Goal: Transaction & Acquisition: Purchase product/service

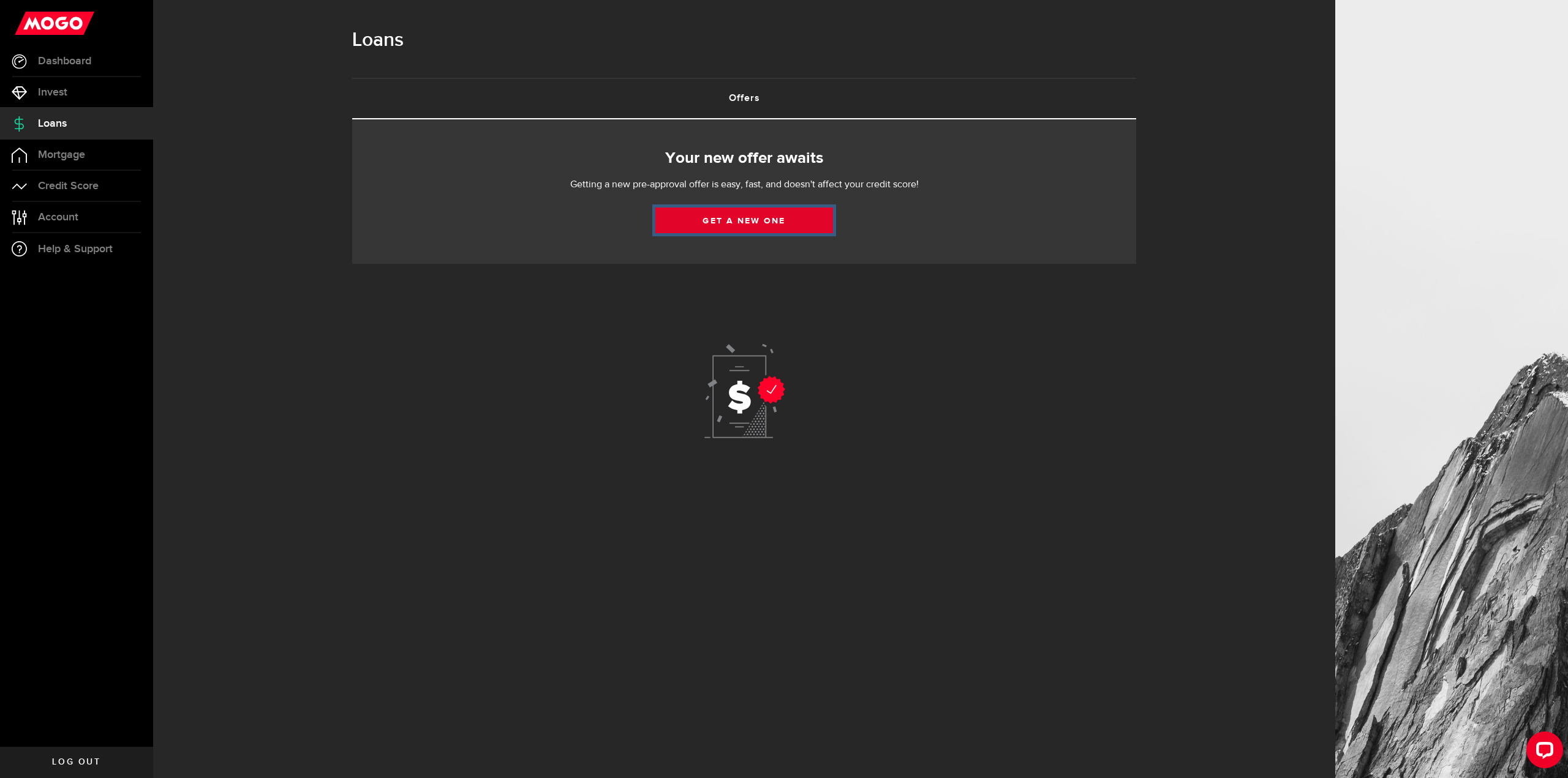
click at [711, 222] on link "Get a new one" at bounding box center [744, 221] width 177 height 26
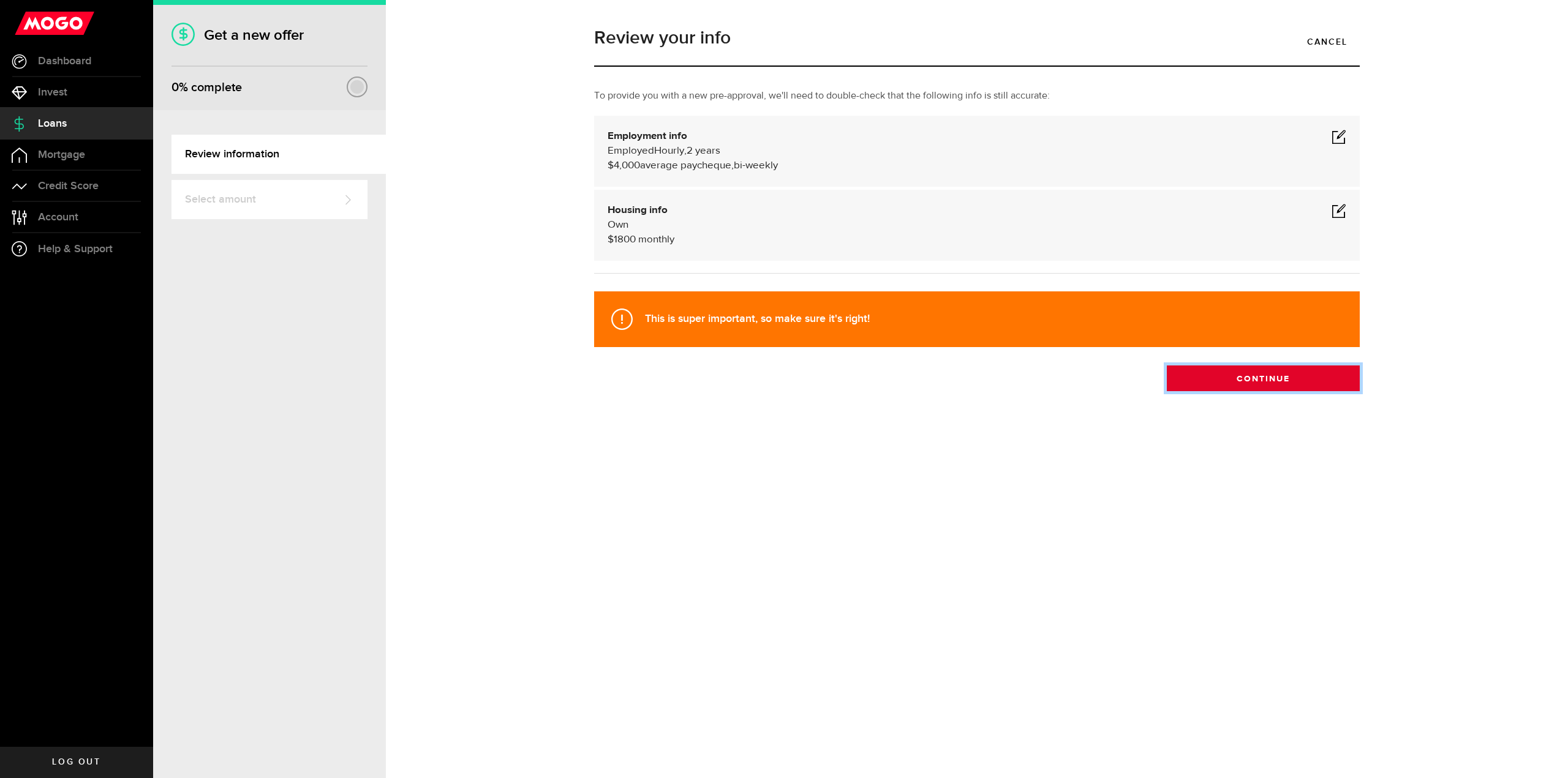
click at [1224, 379] on button "Continue" at bounding box center [1263, 379] width 193 height 26
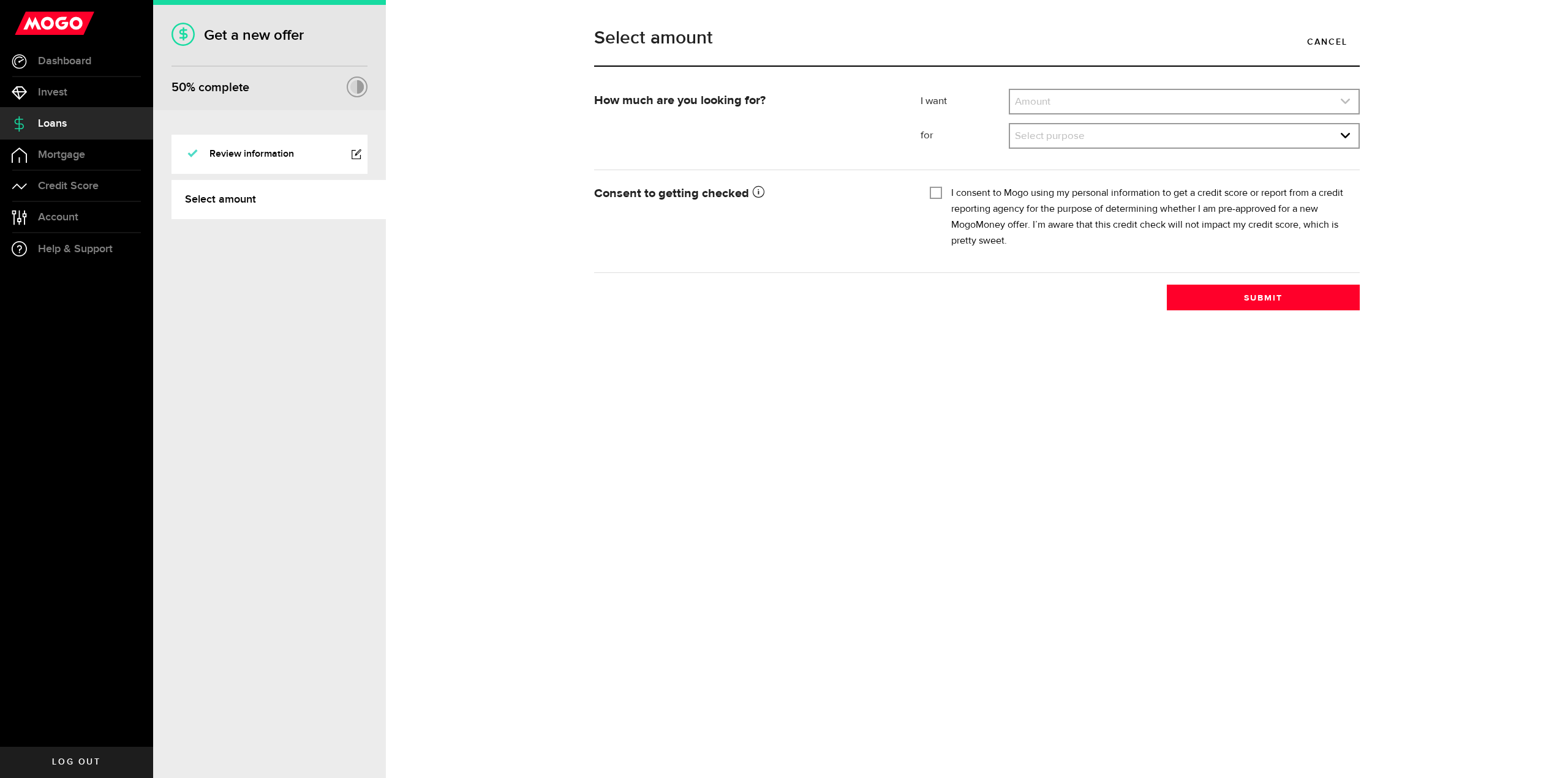
click at [1066, 103] on link "expand select" at bounding box center [1184, 101] width 348 height 23
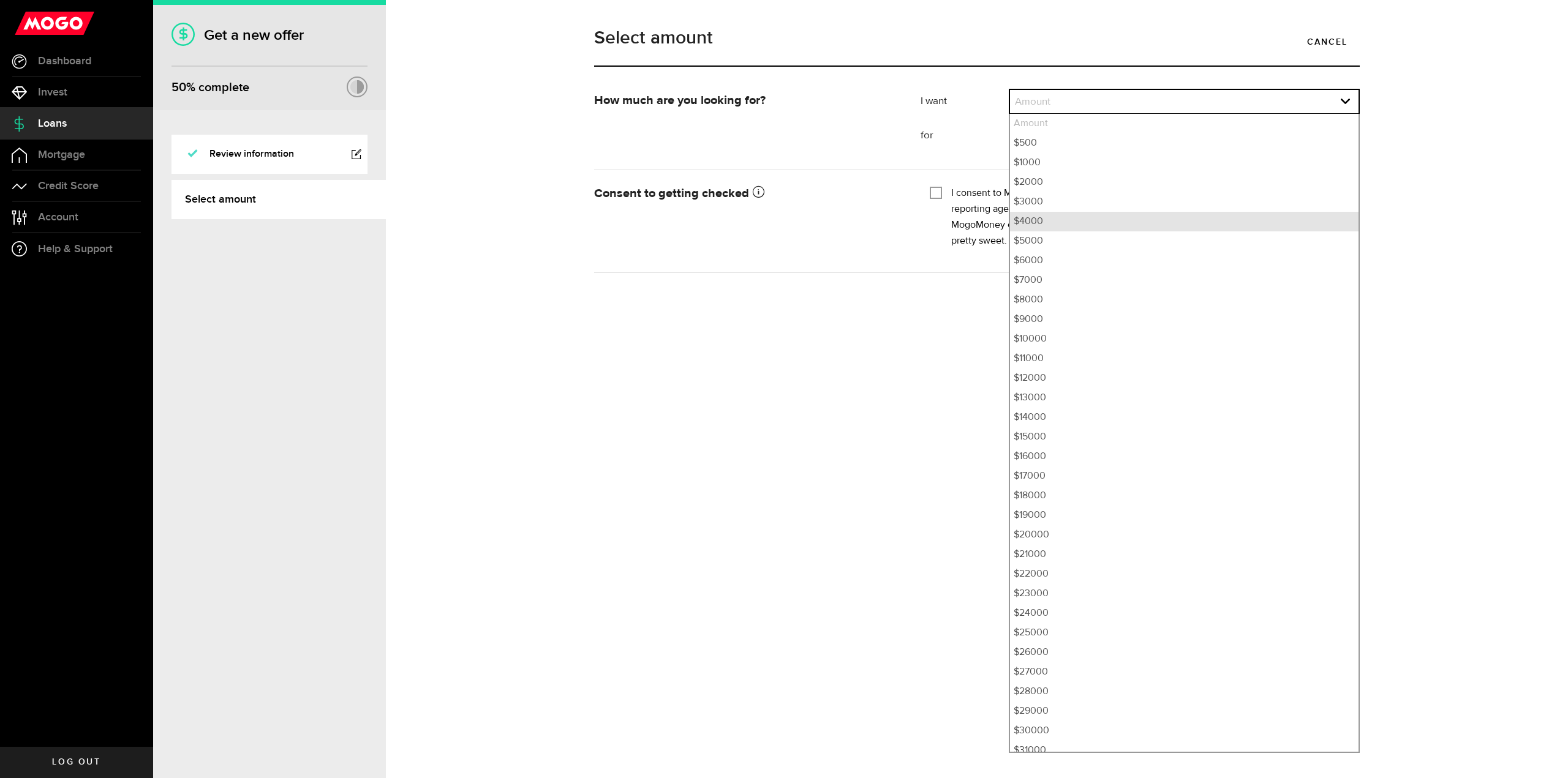
click at [1065, 214] on li "$4000" at bounding box center [1184, 221] width 348 height 19
select select "4000"
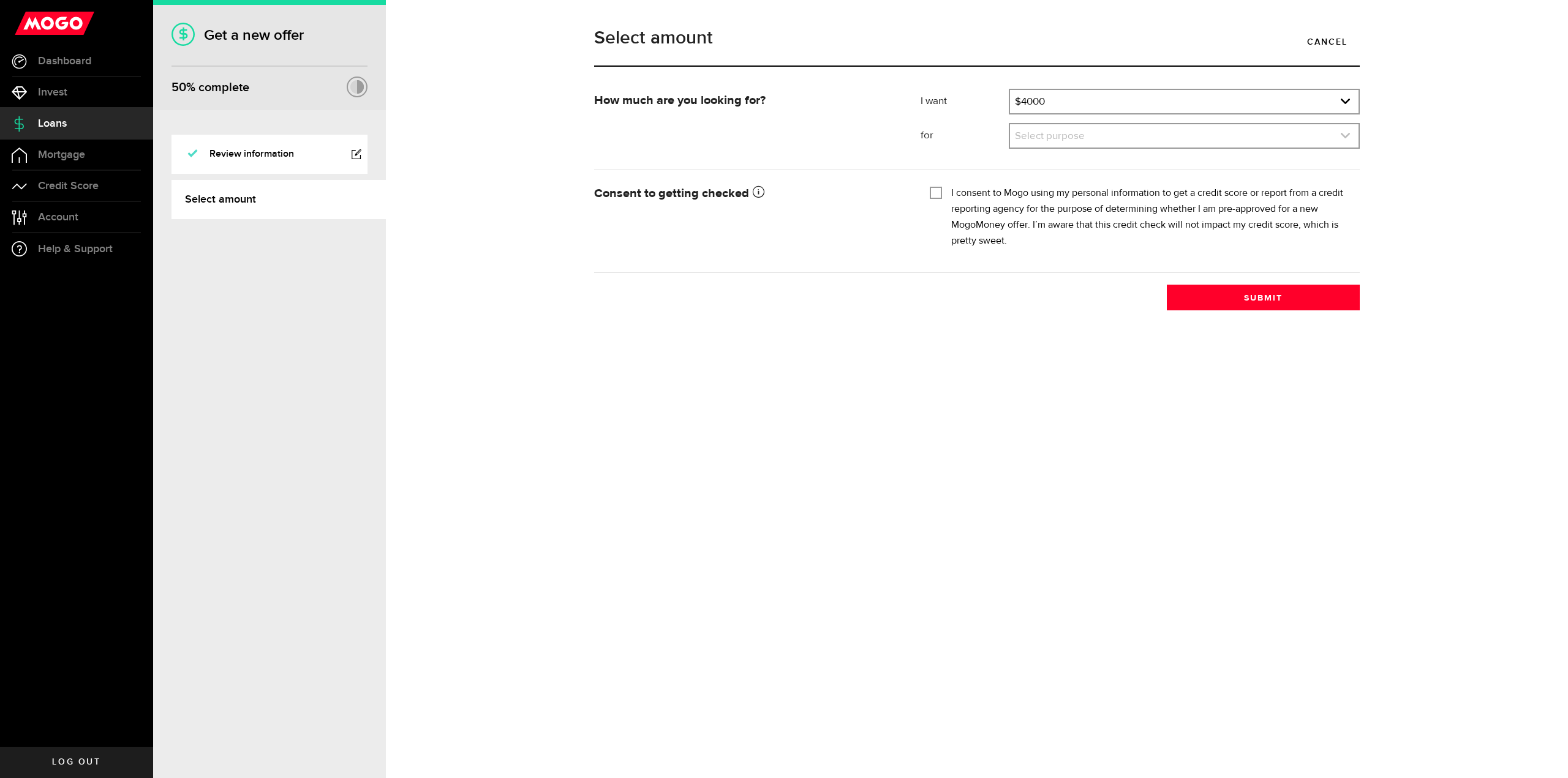
click at [1091, 136] on link "expand select" at bounding box center [1184, 136] width 348 height 23
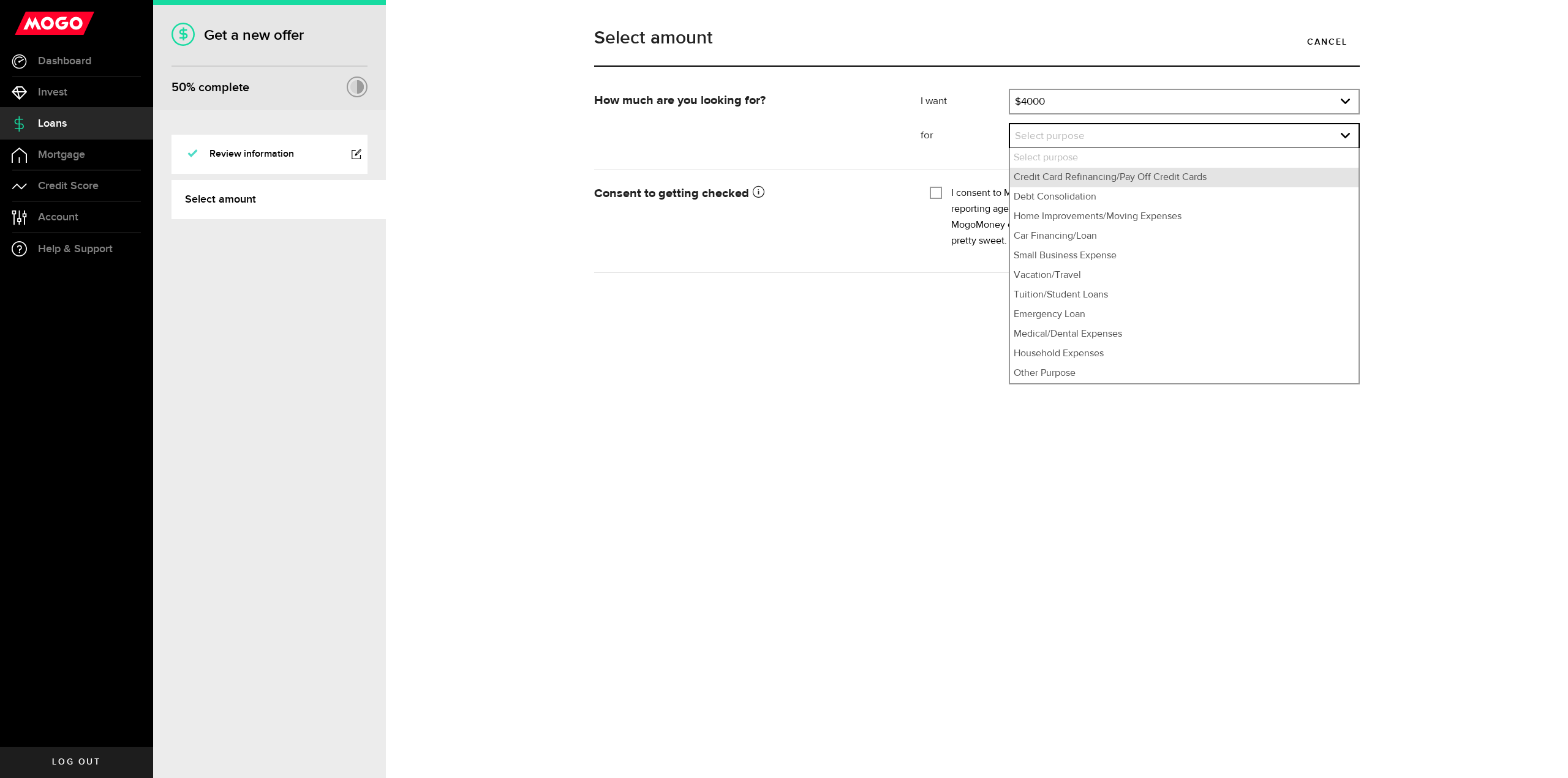
click at [1103, 184] on li "Credit Card Refinancing/Pay Off Credit Cards" at bounding box center [1184, 177] width 348 height 19
select select "Credit Card Refinancing/Pay Off Credit Cards"
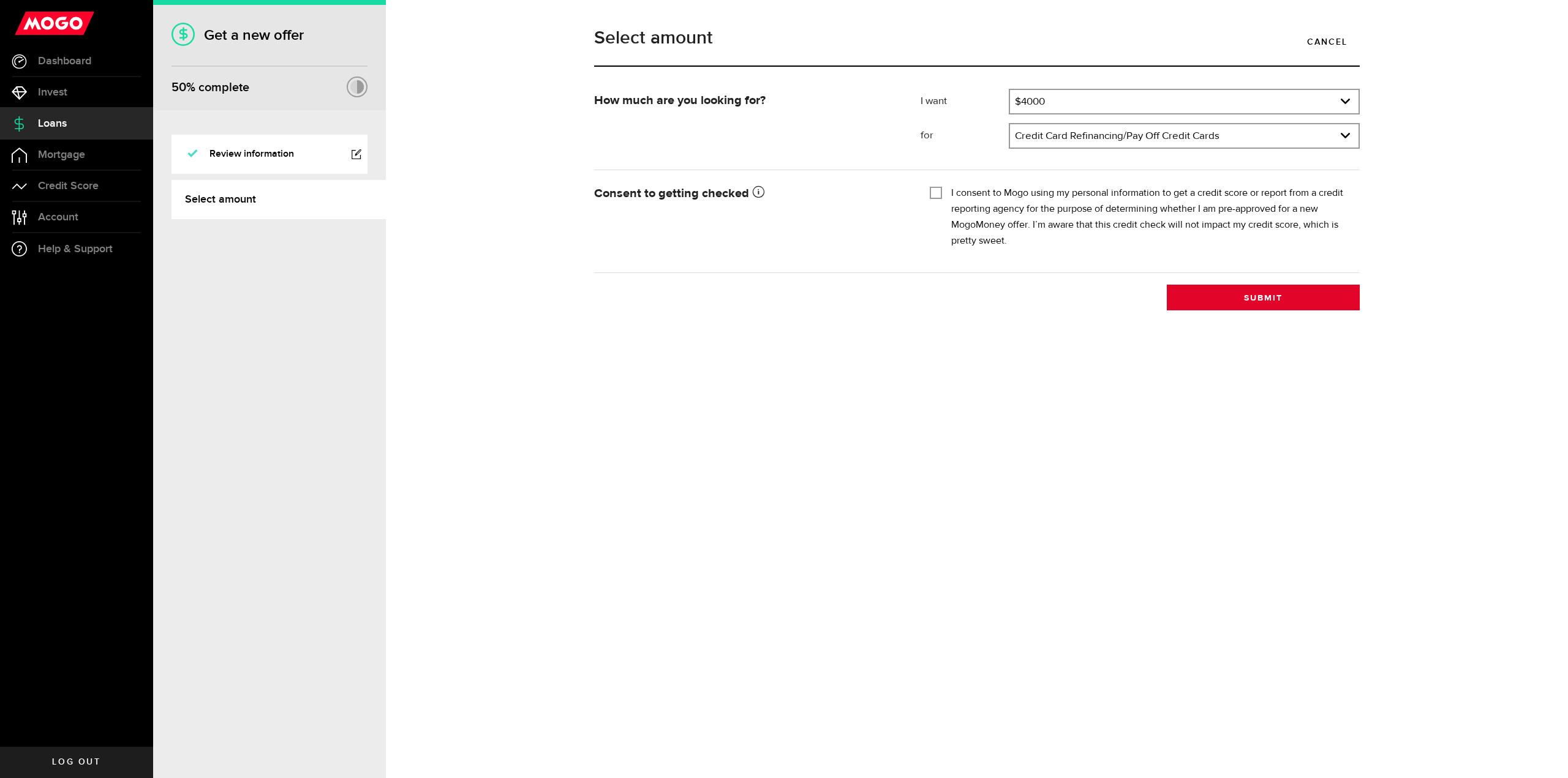
drag, startPoint x: 1266, startPoint y: 312, endPoint x: 1258, endPoint y: 299, distance: 15.3
click at [1264, 310] on div "Select amount Cancel How much are you looking for? I want Amount How much credi…" at bounding box center [977, 389] width 1182 height 778
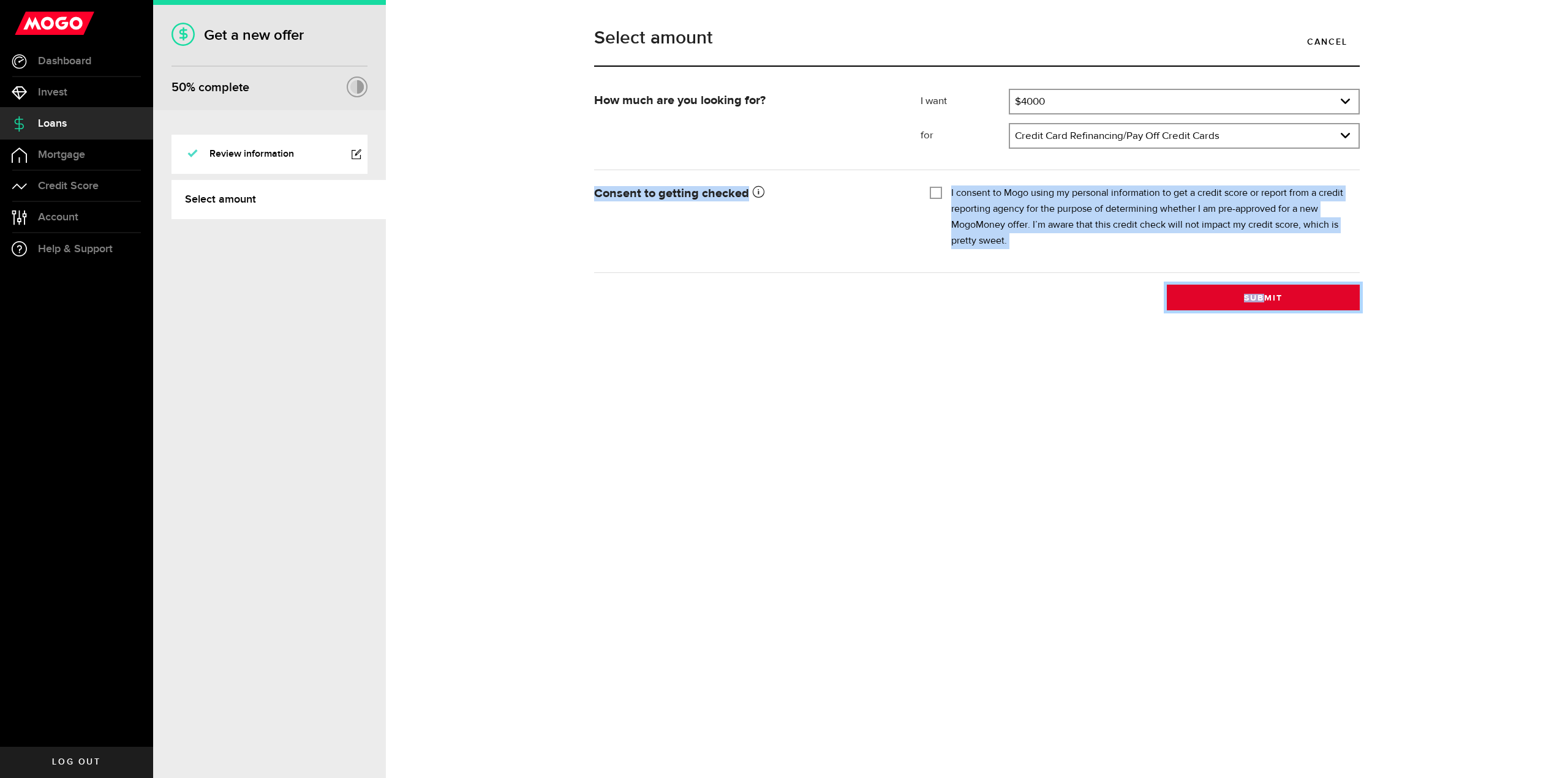
click at [1254, 290] on button "Submit" at bounding box center [1263, 298] width 193 height 26
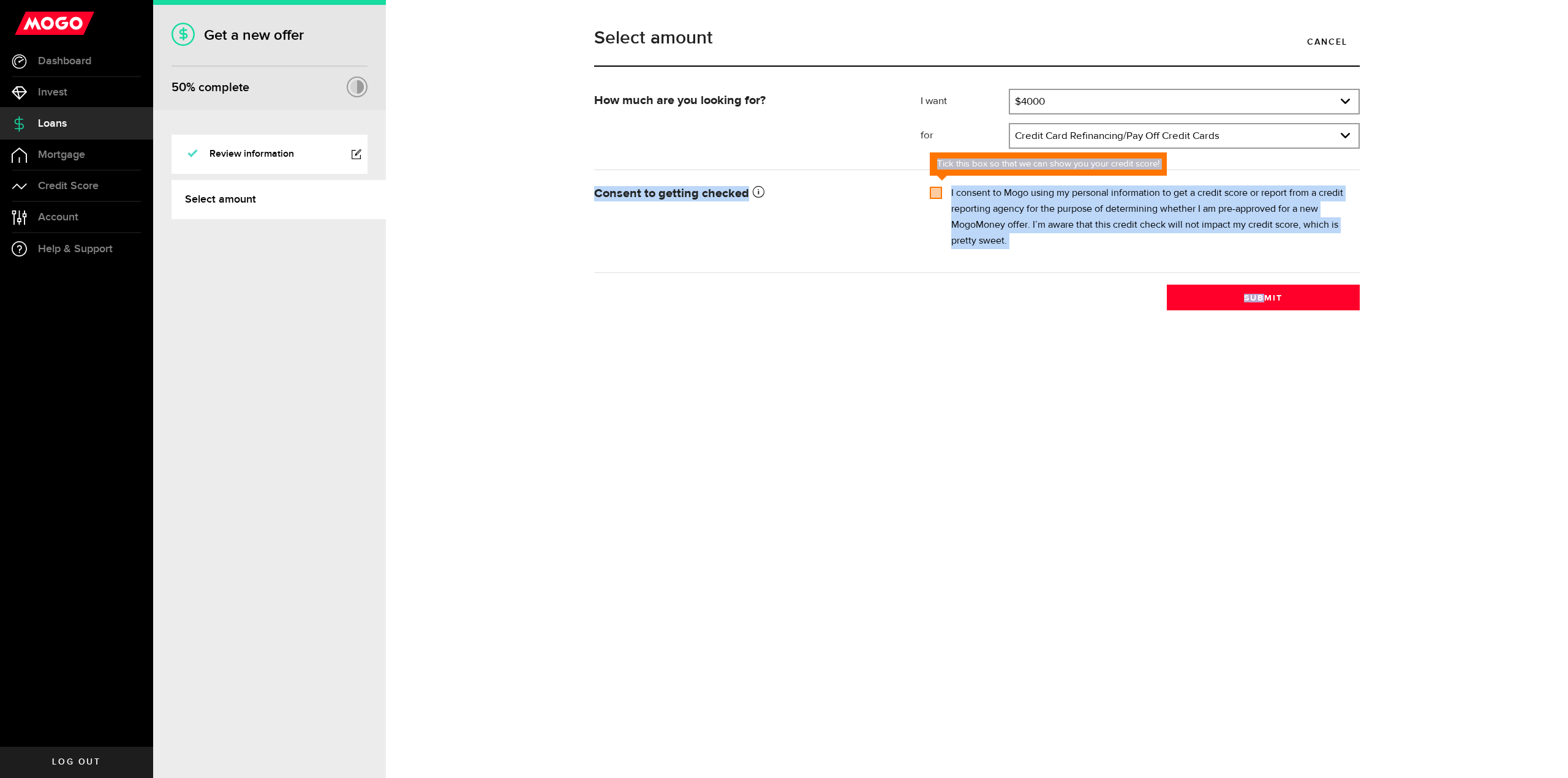
click at [941, 196] on input "I consent to Mogo using my personal information to get a credit score or report…" at bounding box center [936, 191] width 12 height 12
checkbox input "true"
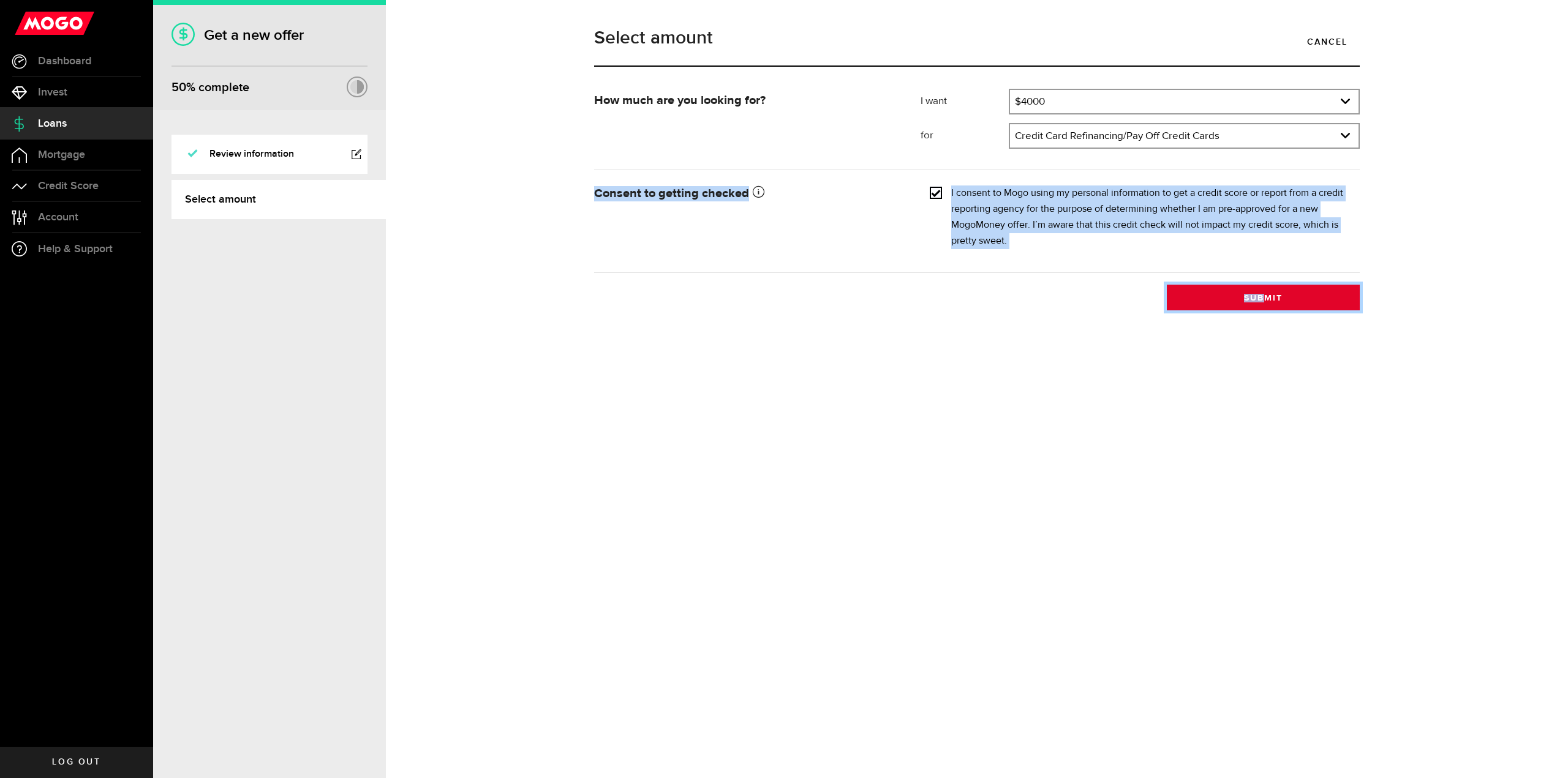
click at [1220, 288] on button "Submit" at bounding box center [1263, 298] width 193 height 26
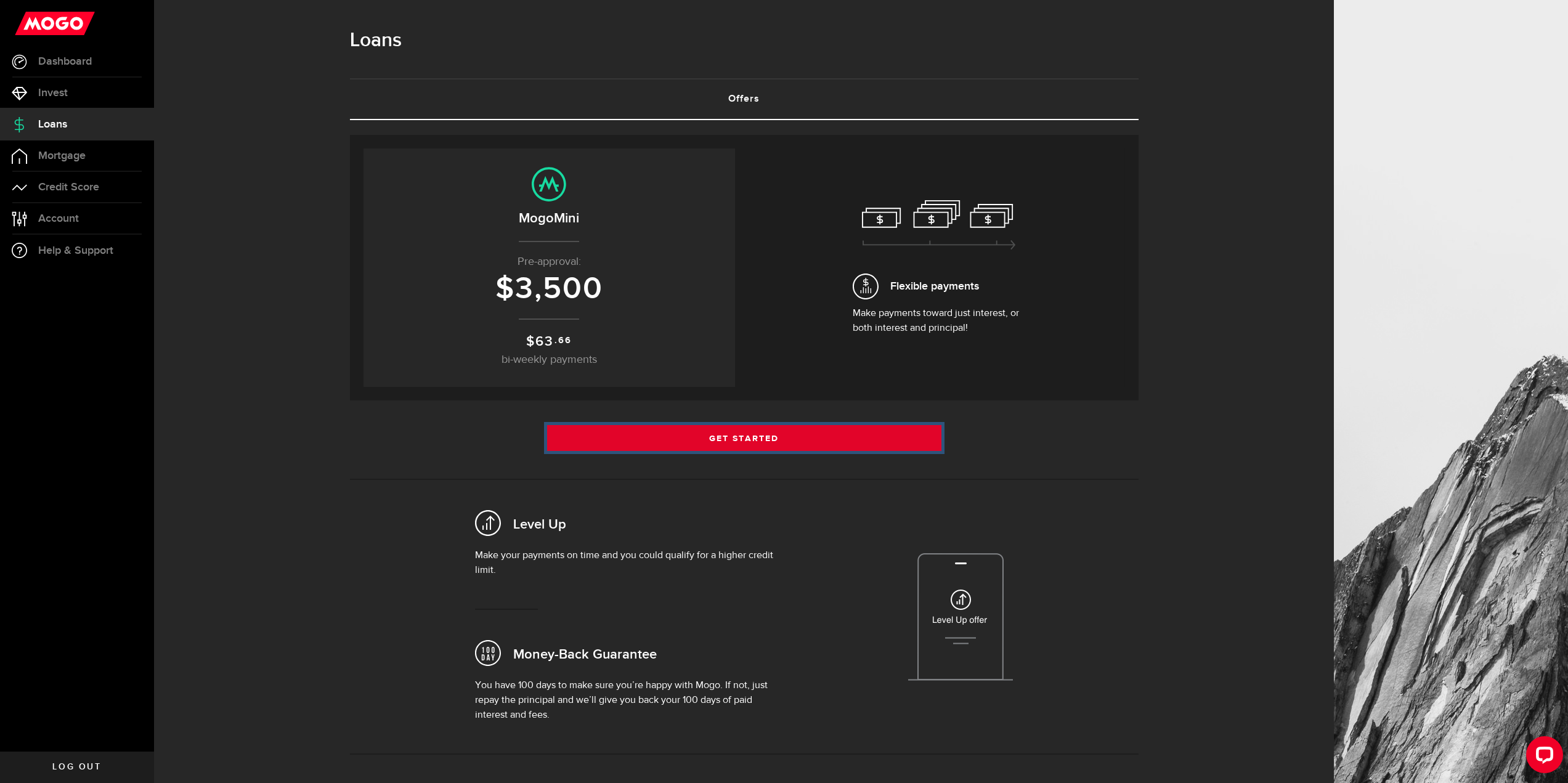
click at [724, 431] on link "Get Started" at bounding box center [744, 438] width 395 height 26
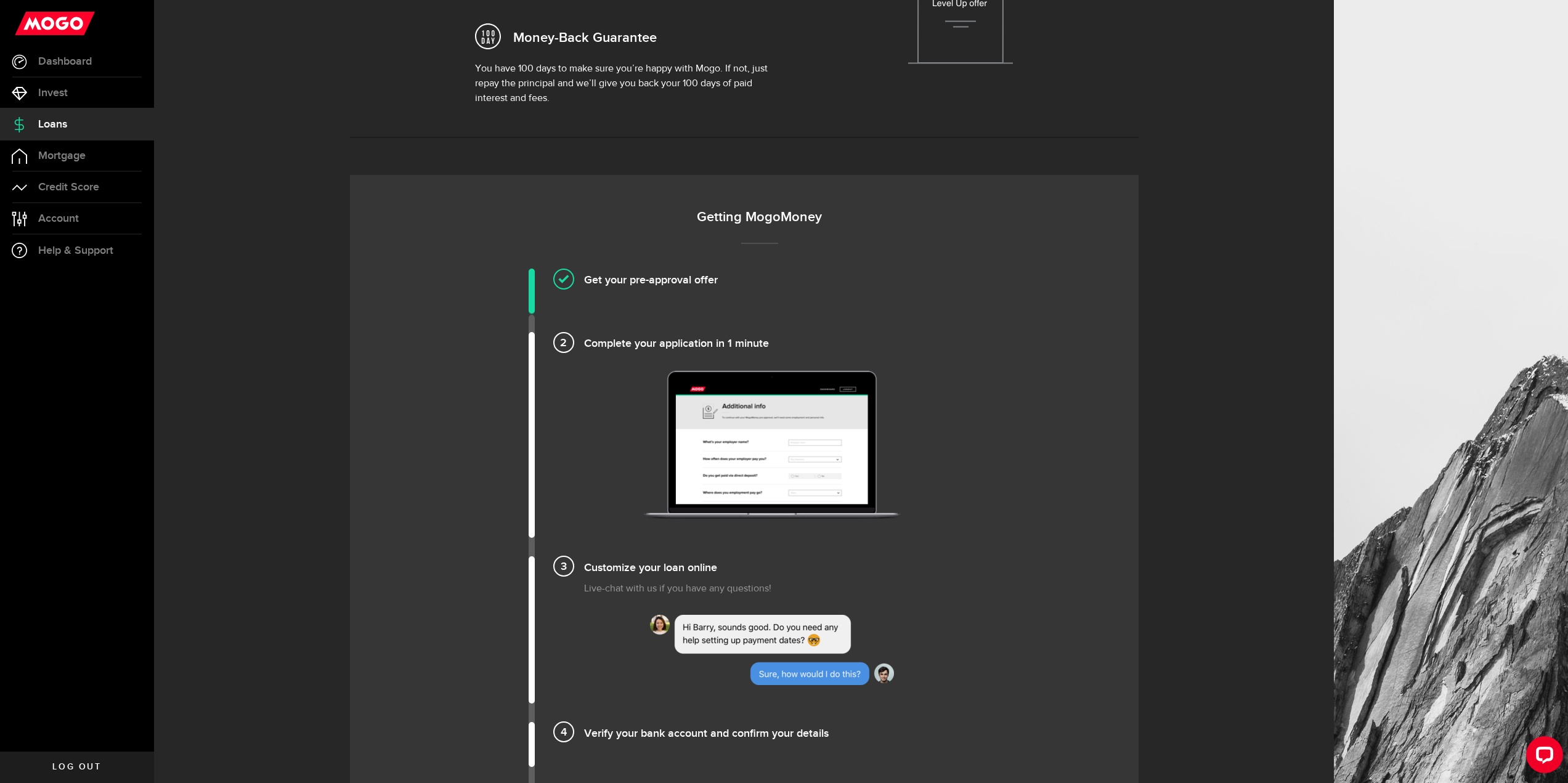
scroll to position [678, 0]
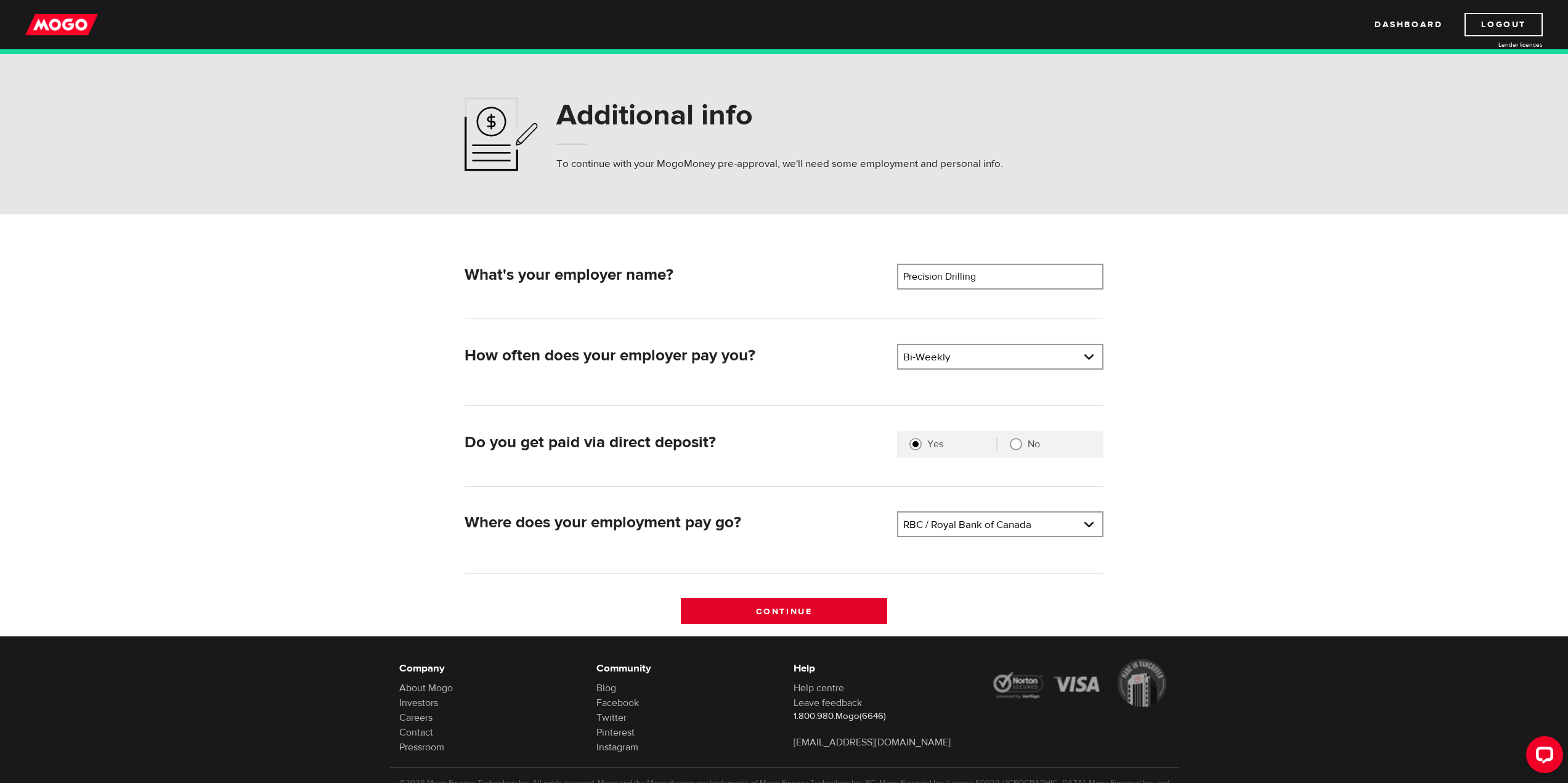
click at [799, 604] on input "Continue" at bounding box center [784, 611] width 207 height 26
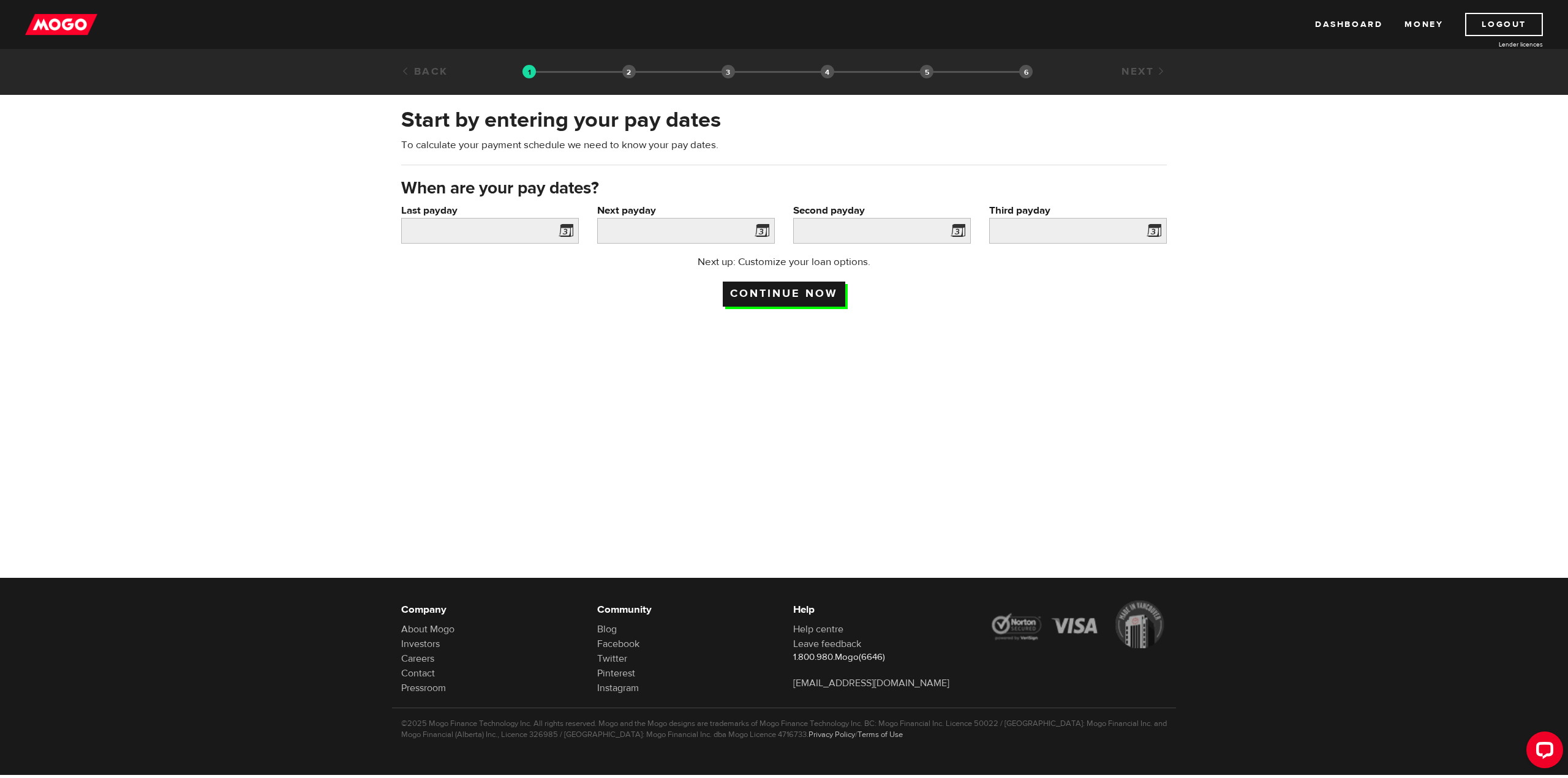
click at [826, 296] on input "Continue now" at bounding box center [784, 294] width 123 height 25
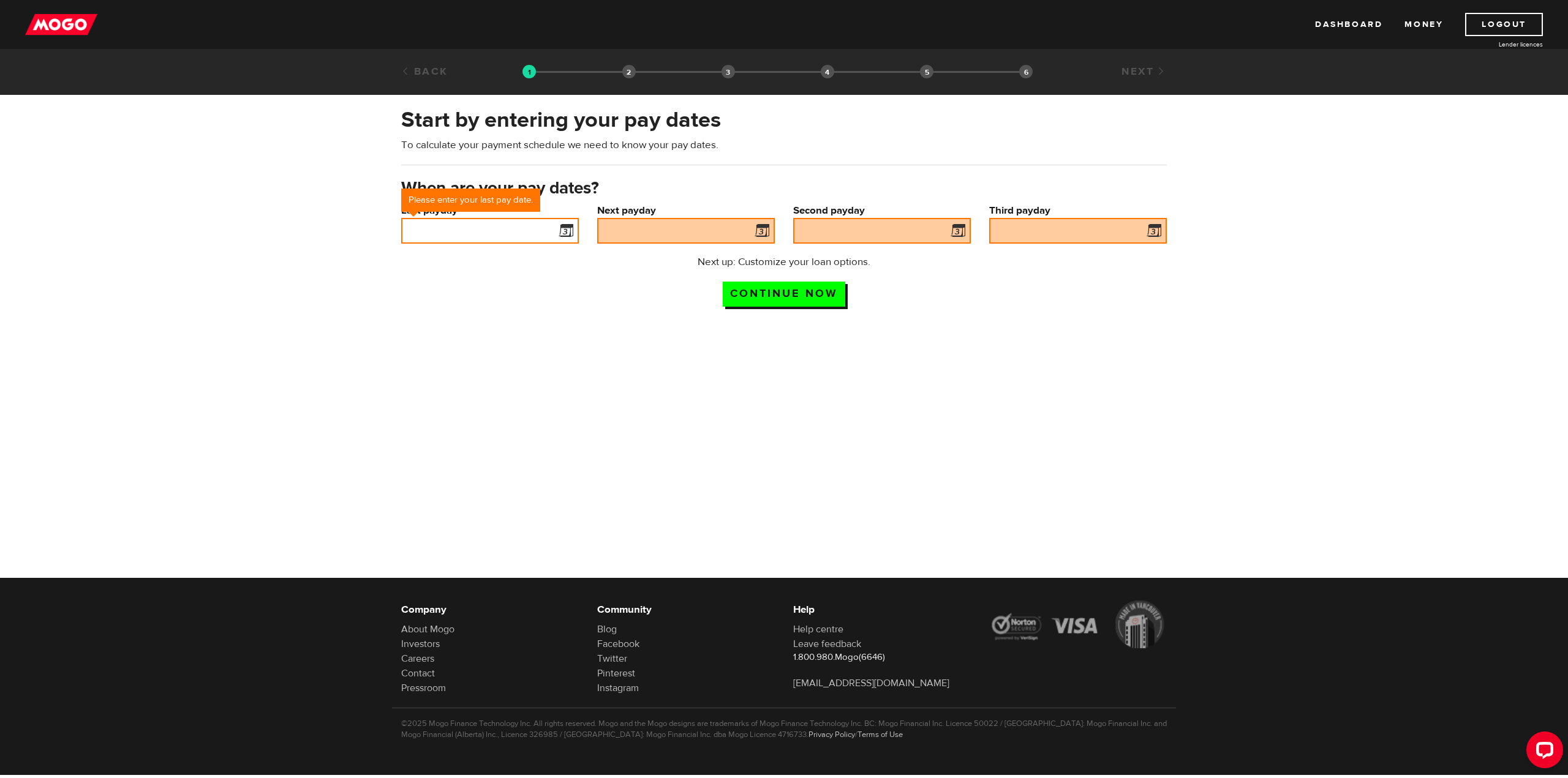
click at [501, 233] on input "Last payday" at bounding box center [489, 231] width 177 height 26
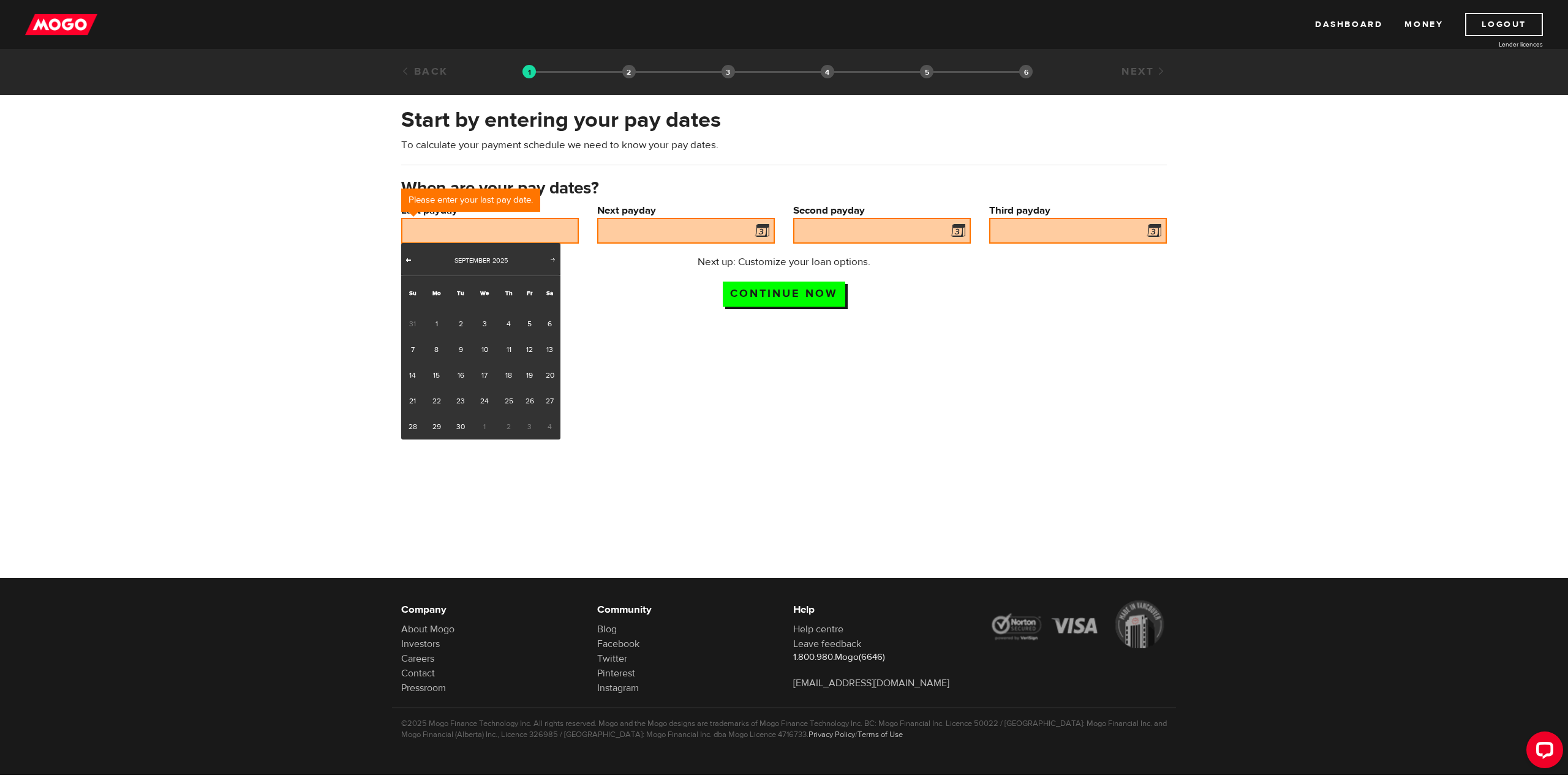
click at [411, 261] on span "Prev" at bounding box center [408, 260] width 10 height 10
click at [532, 428] on link "29" at bounding box center [530, 427] width 19 height 26
type input "2025/08/29"
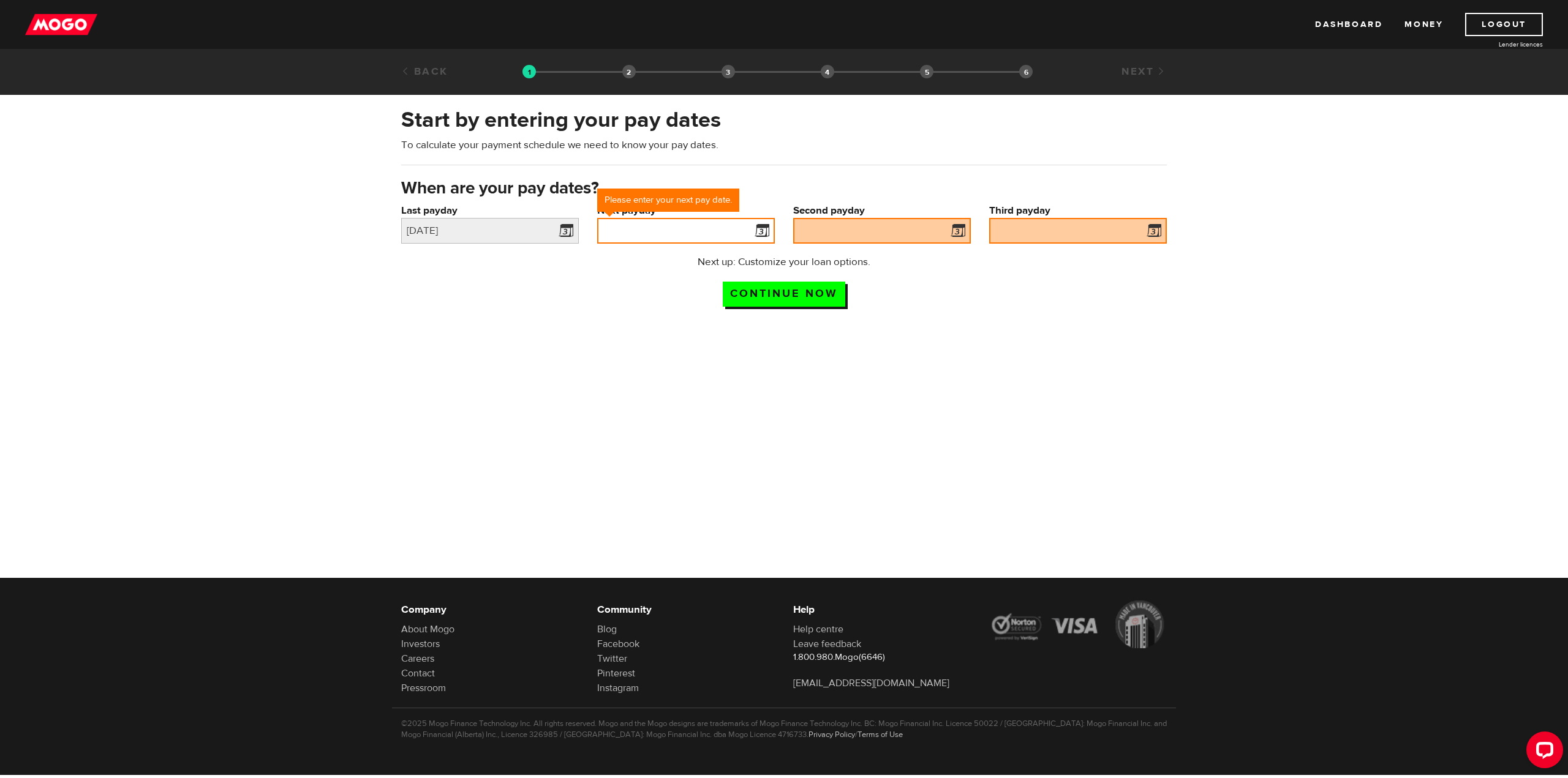
click at [701, 227] on input "Next payday" at bounding box center [685, 231] width 177 height 26
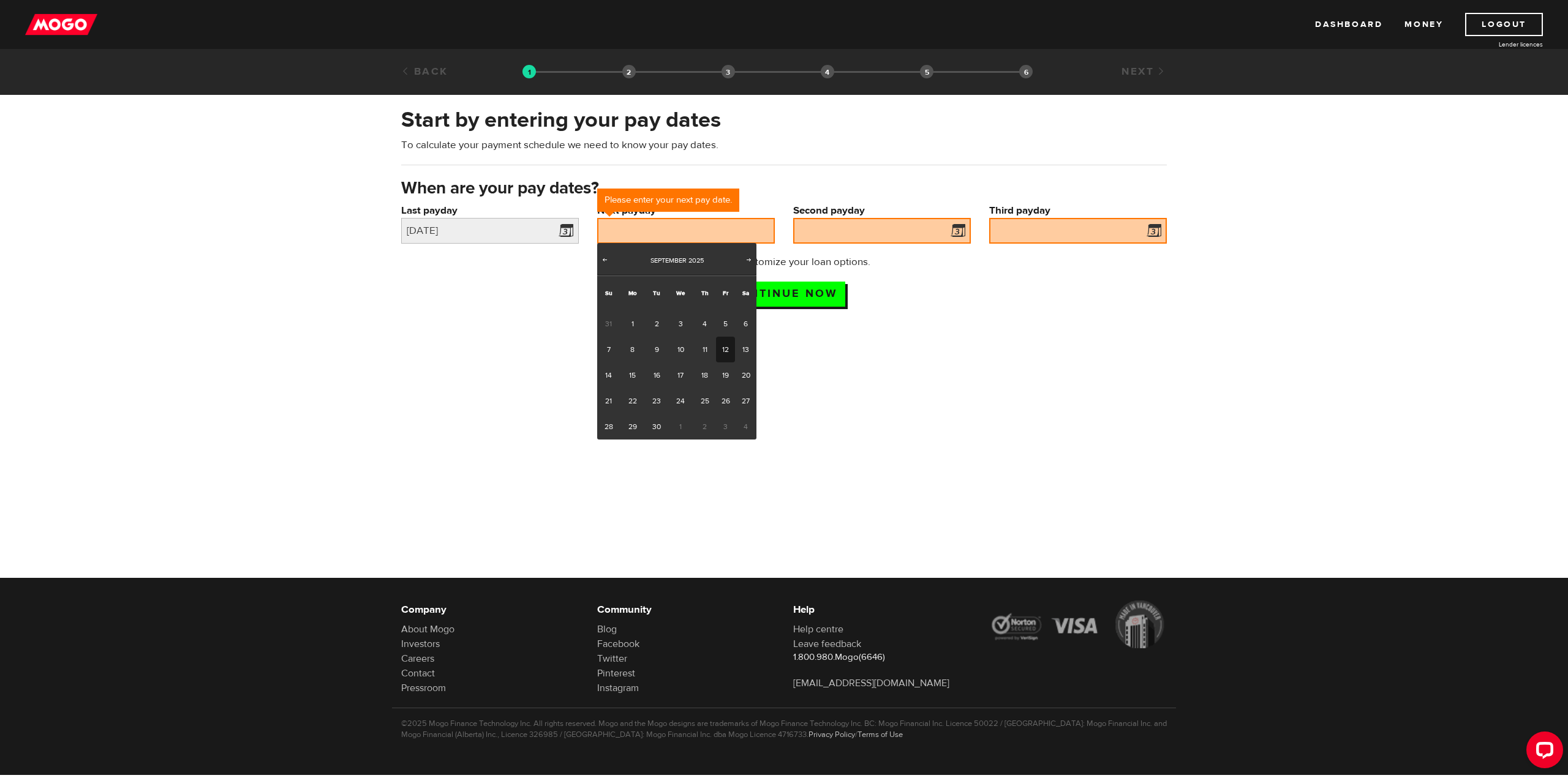
click at [721, 355] on link "12" at bounding box center [725, 350] width 19 height 26
type input "2025/09/12"
type input "2025/9/26"
type input "2025/10/10"
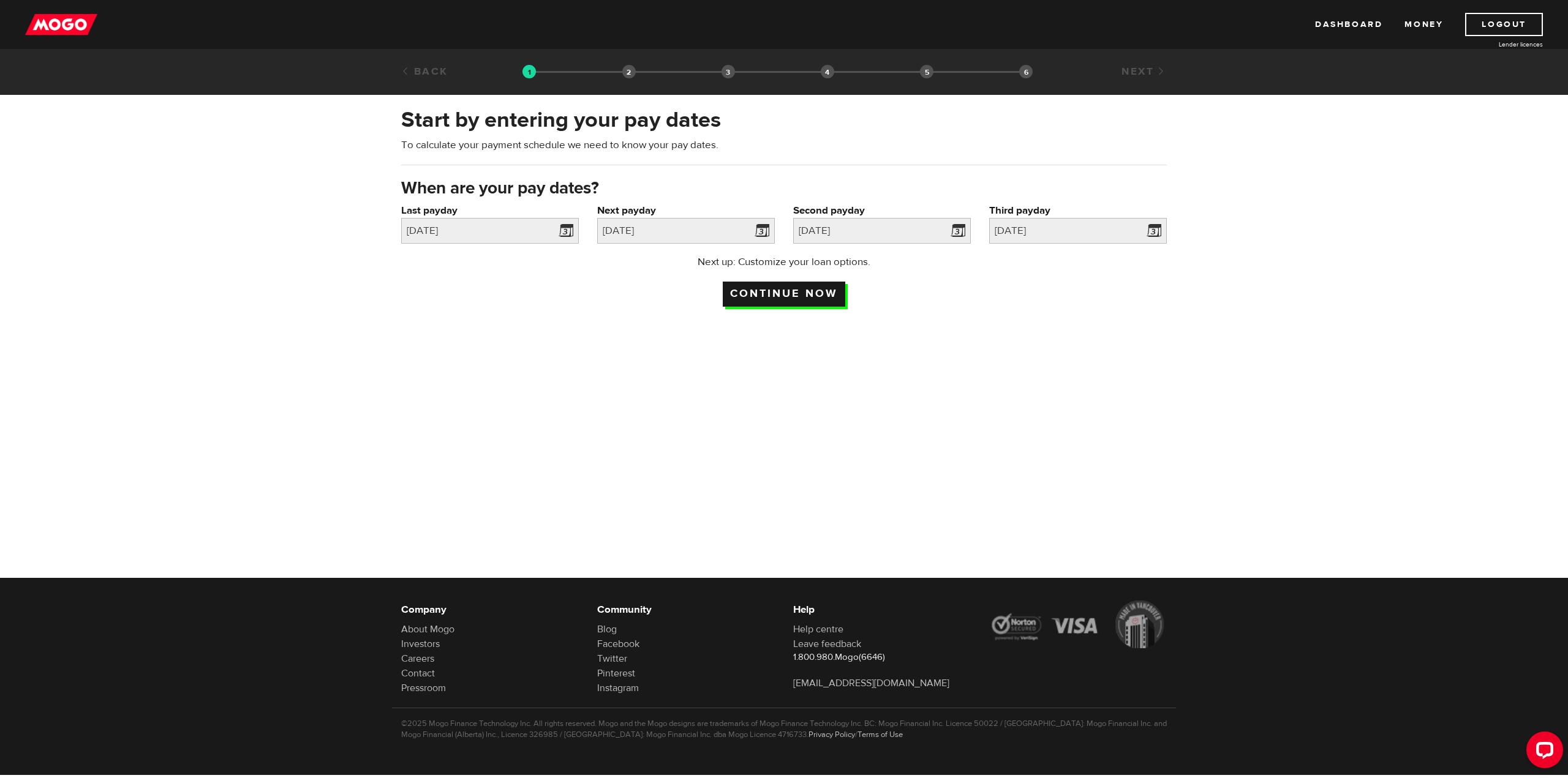
click at [819, 291] on input "Continue now" at bounding box center [784, 294] width 123 height 25
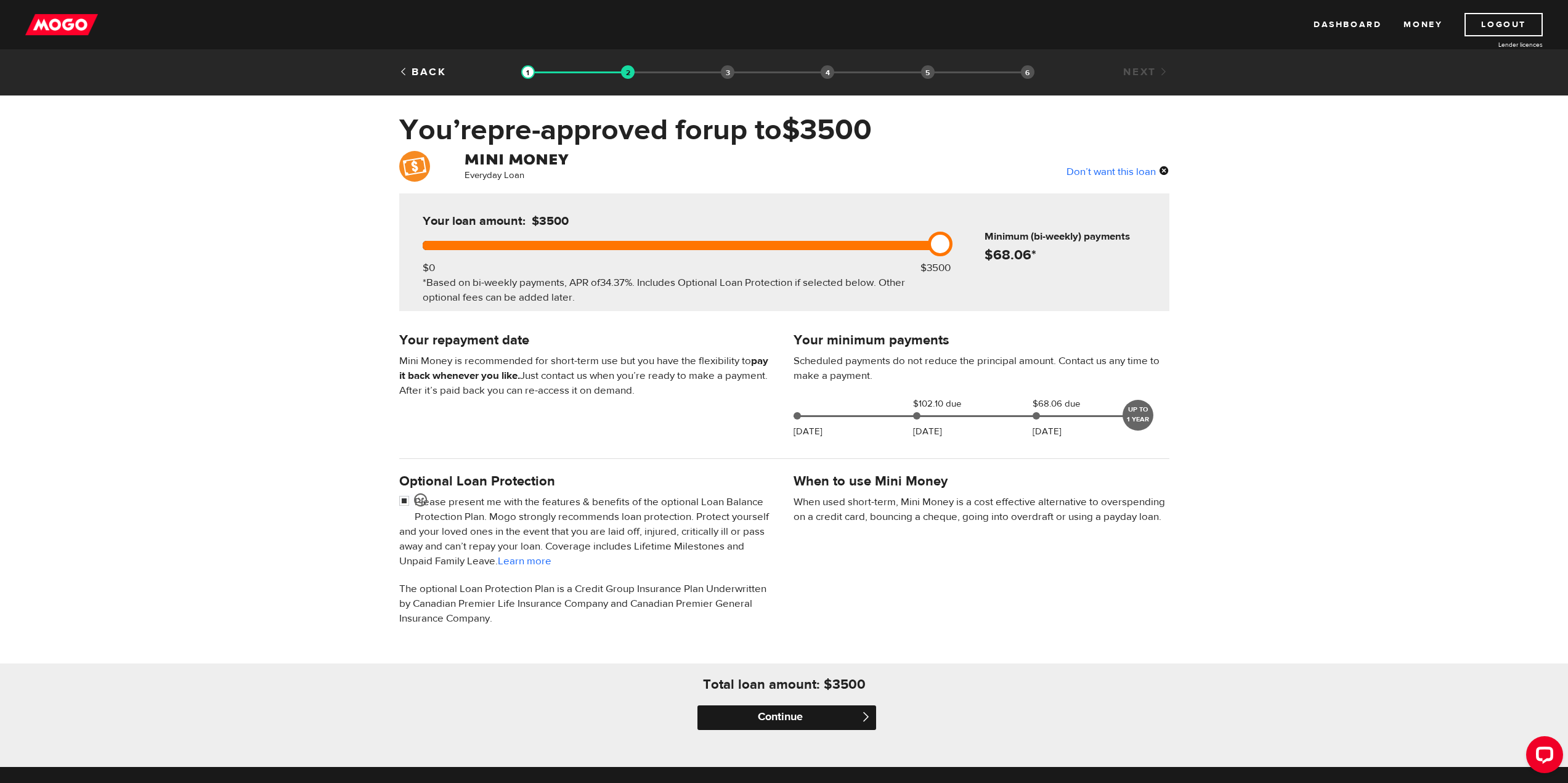
click at [826, 714] on input "Continue" at bounding box center [786, 718] width 178 height 25
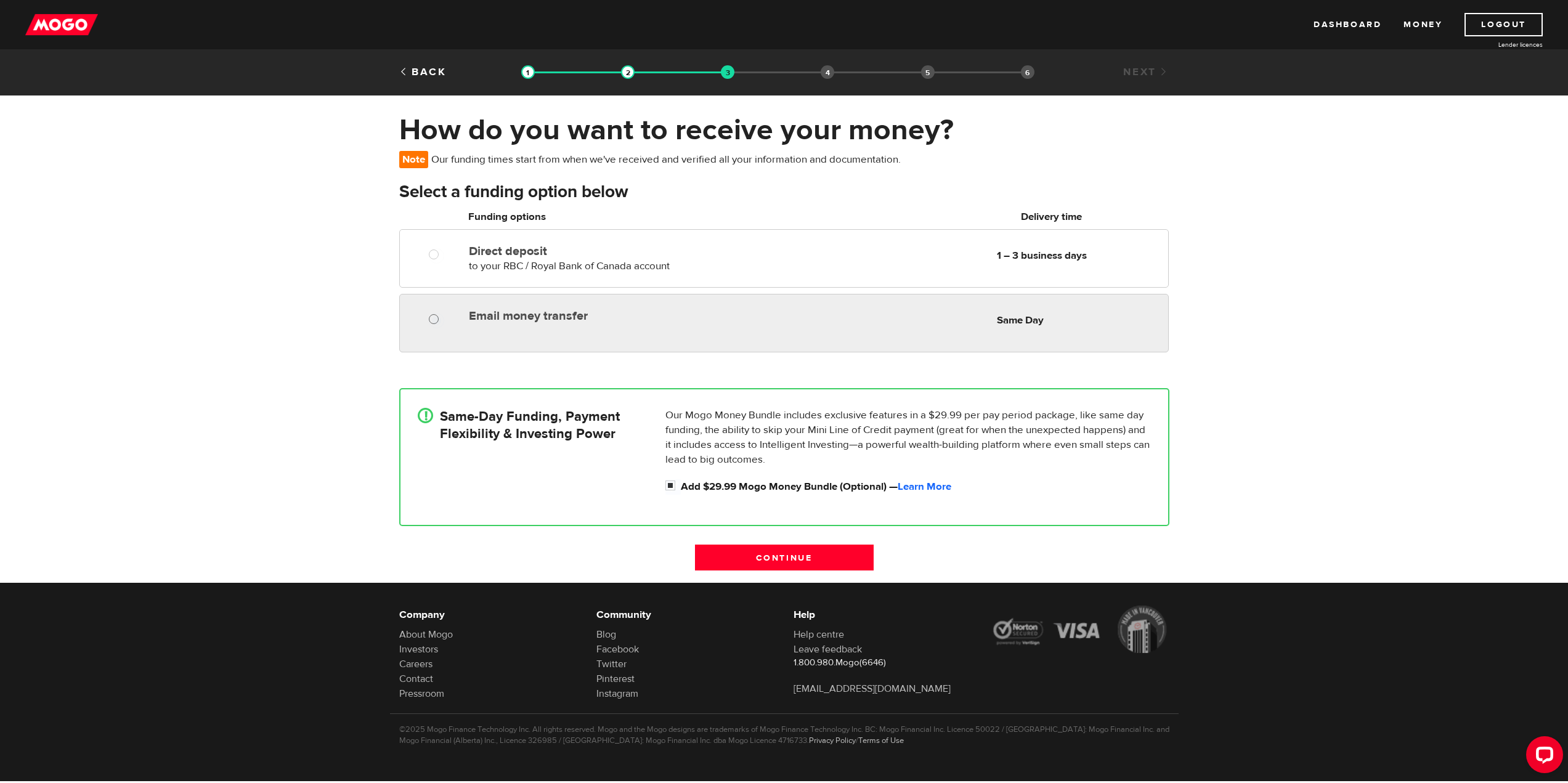
radio input "true"
click at [437, 321] on input "Email money transfer" at bounding box center [436, 320] width 15 height 15
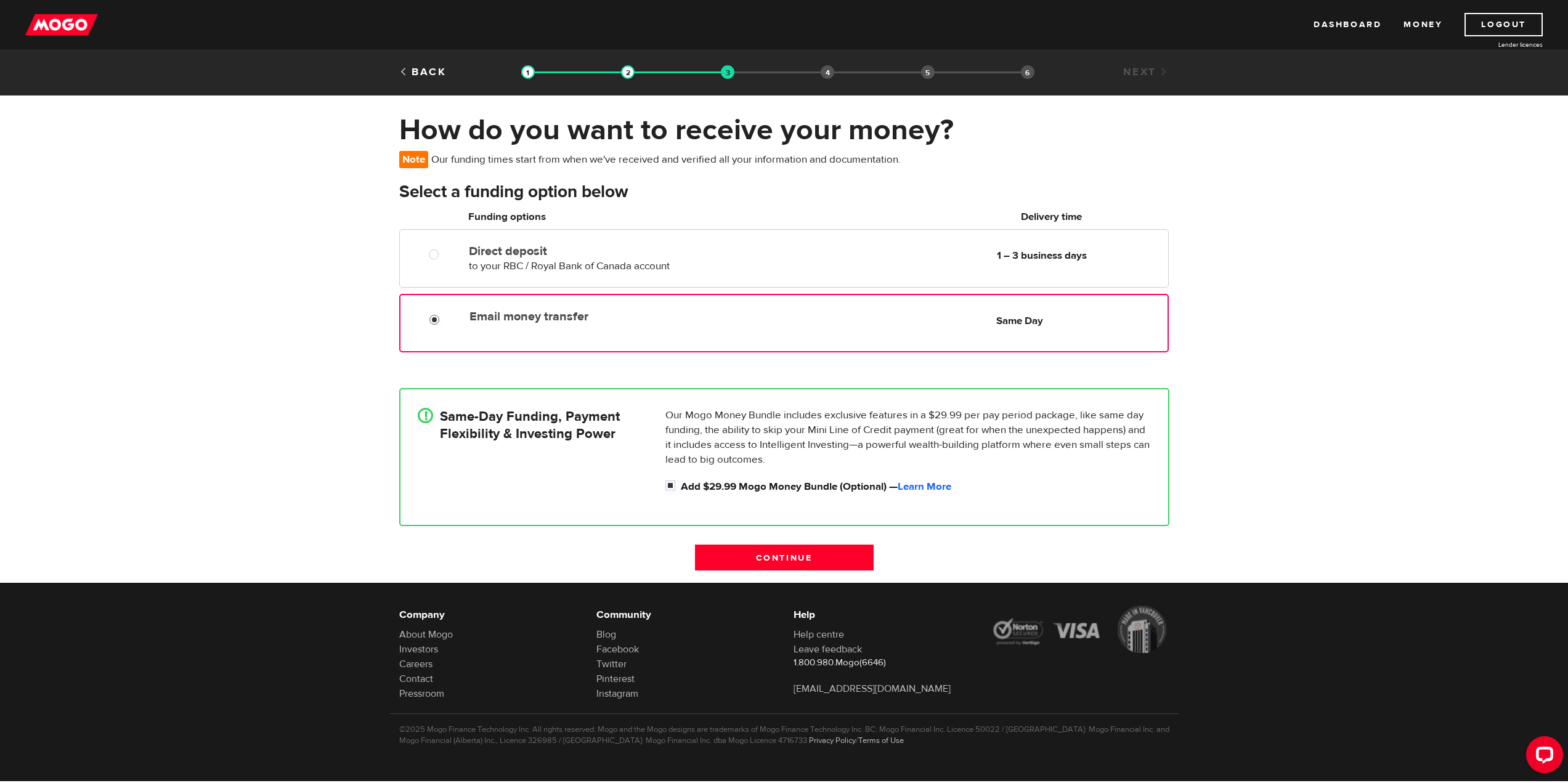
click at [435, 321] on input "Email money transfer" at bounding box center [437, 321] width 15 height 15
click at [821, 563] on input "Continue" at bounding box center [784, 558] width 178 height 26
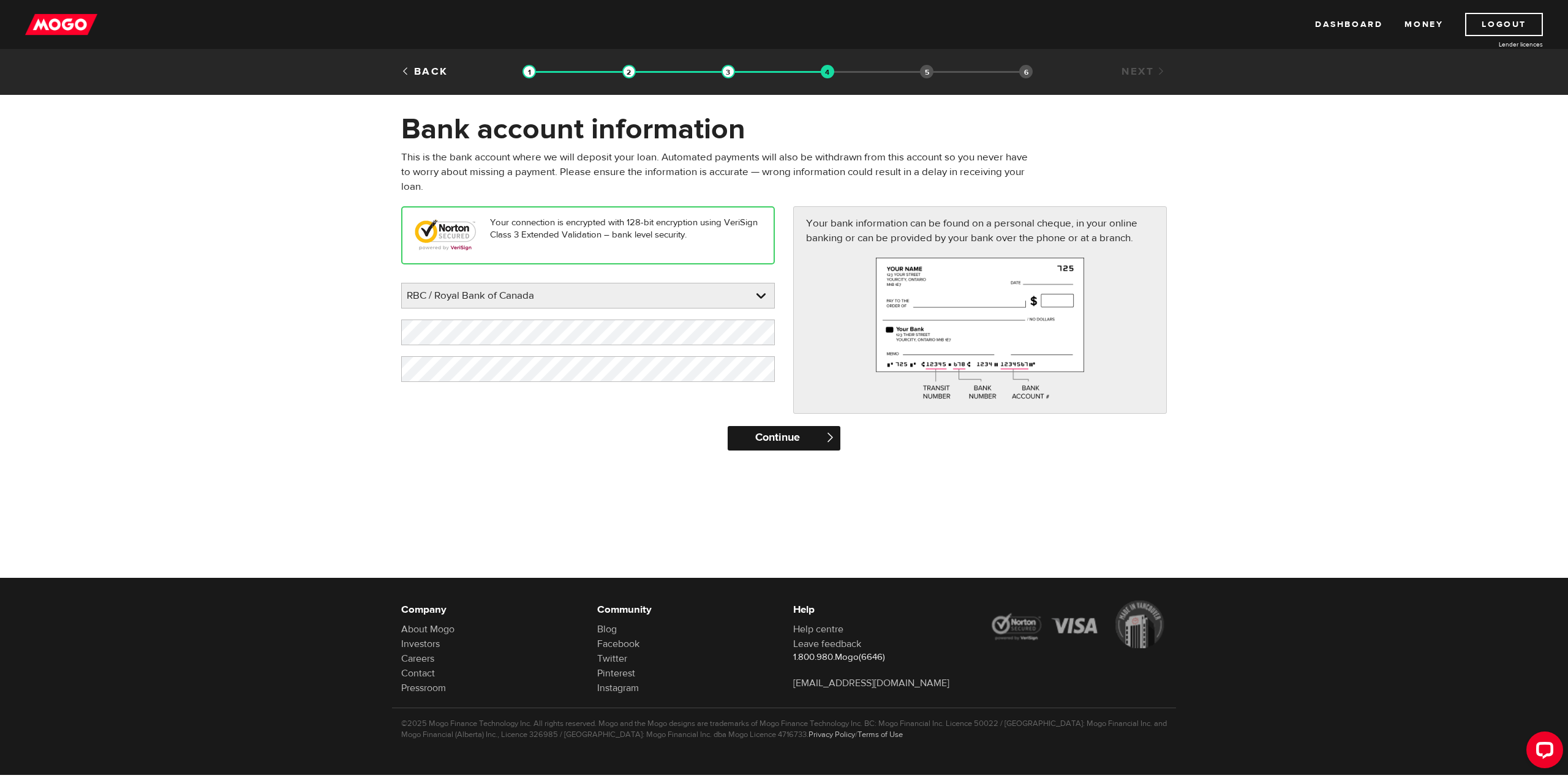
click at [773, 444] on input "Continue" at bounding box center [784, 438] width 112 height 25
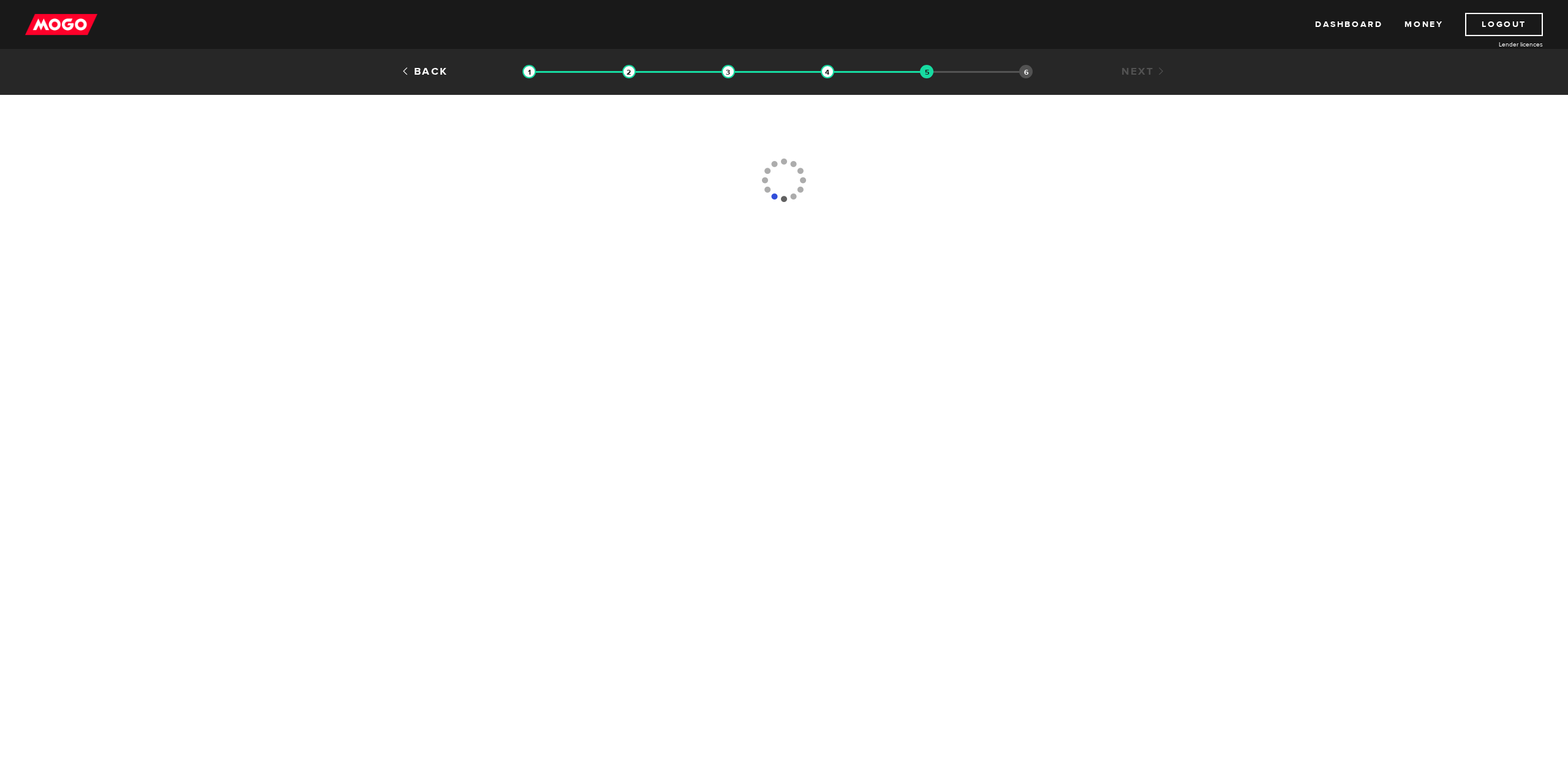
type input "(780) 955-7011"
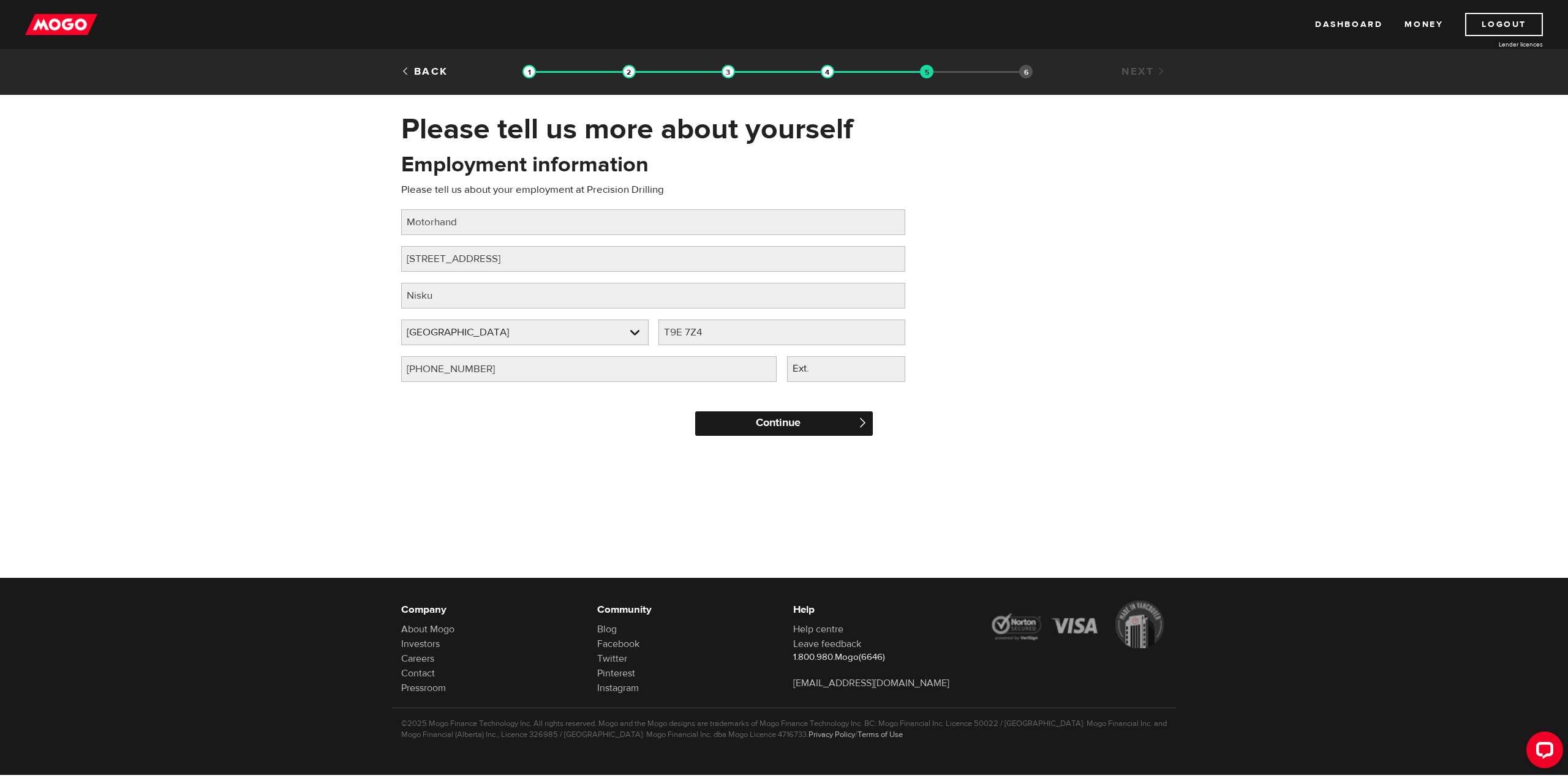
click at [781, 429] on input "Continue" at bounding box center [783, 423] width 177 height 25
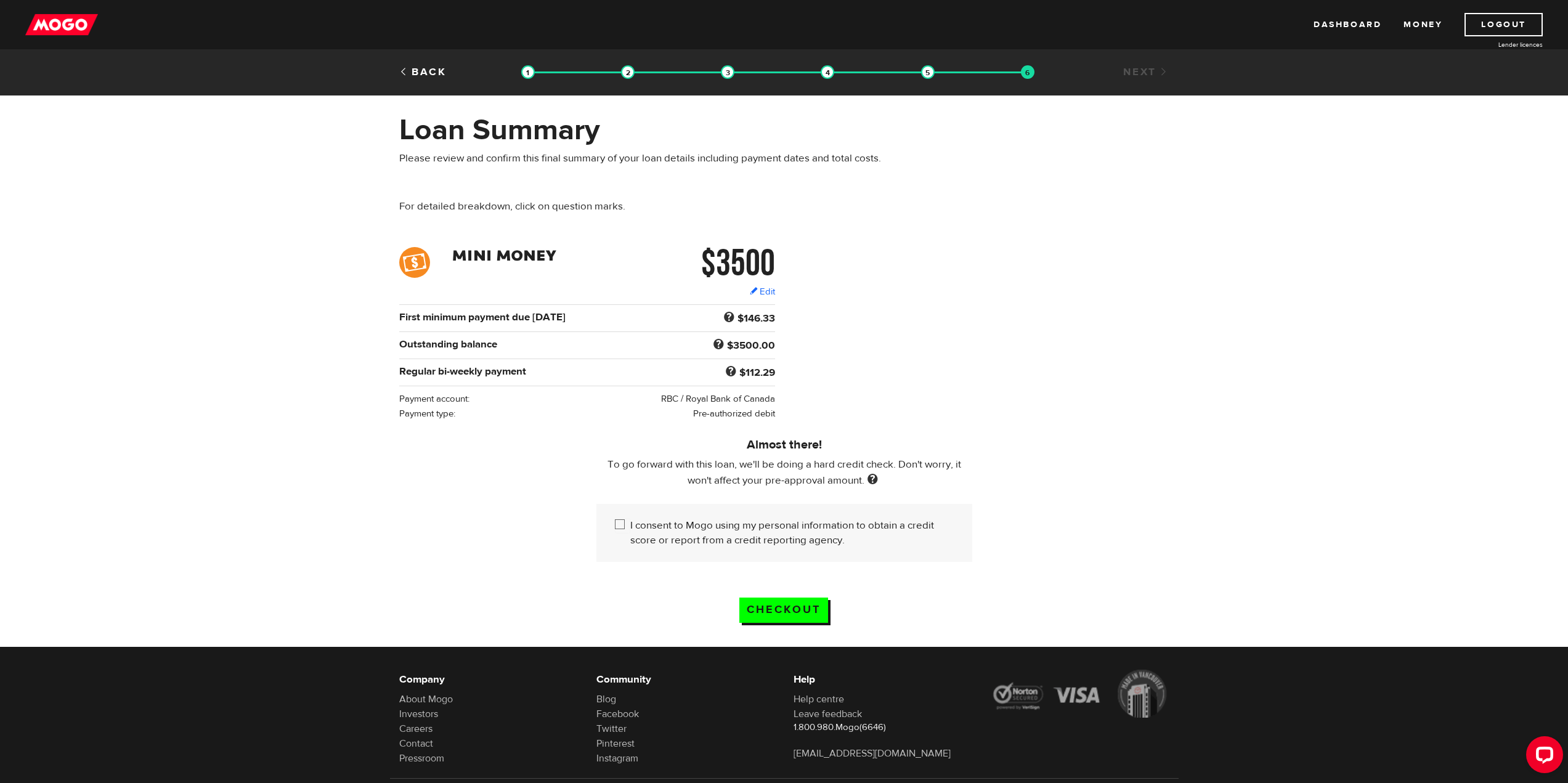
click at [621, 525] on input "I consent to Mogo using my personal information to obtain a credit score or rep…" at bounding box center [622, 525] width 15 height 15
checkbox input "true"
click at [803, 605] on input "Checkout" at bounding box center [784, 609] width 89 height 25
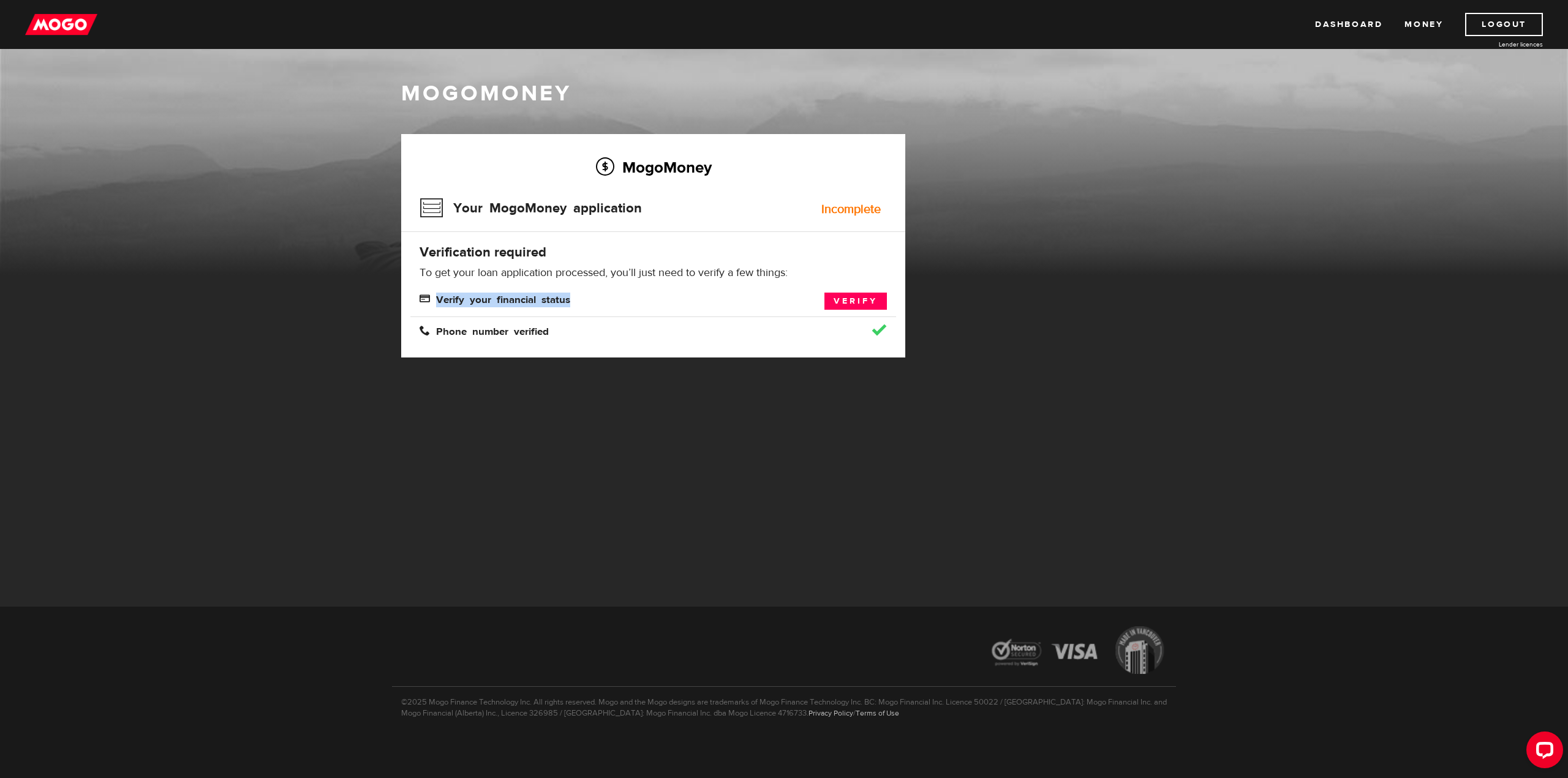
drag, startPoint x: 440, startPoint y: 300, endPoint x: 680, endPoint y: 306, distance: 240.1
click at [672, 307] on div "Verify your financial status" at bounding box center [592, 300] width 364 height 14
click at [674, 289] on div "MogoMoney Your MogoMoney application Incomplete Verification required To get yo…" at bounding box center [653, 245] width 504 height 224
click at [838, 300] on link "Verify" at bounding box center [856, 301] width 63 height 17
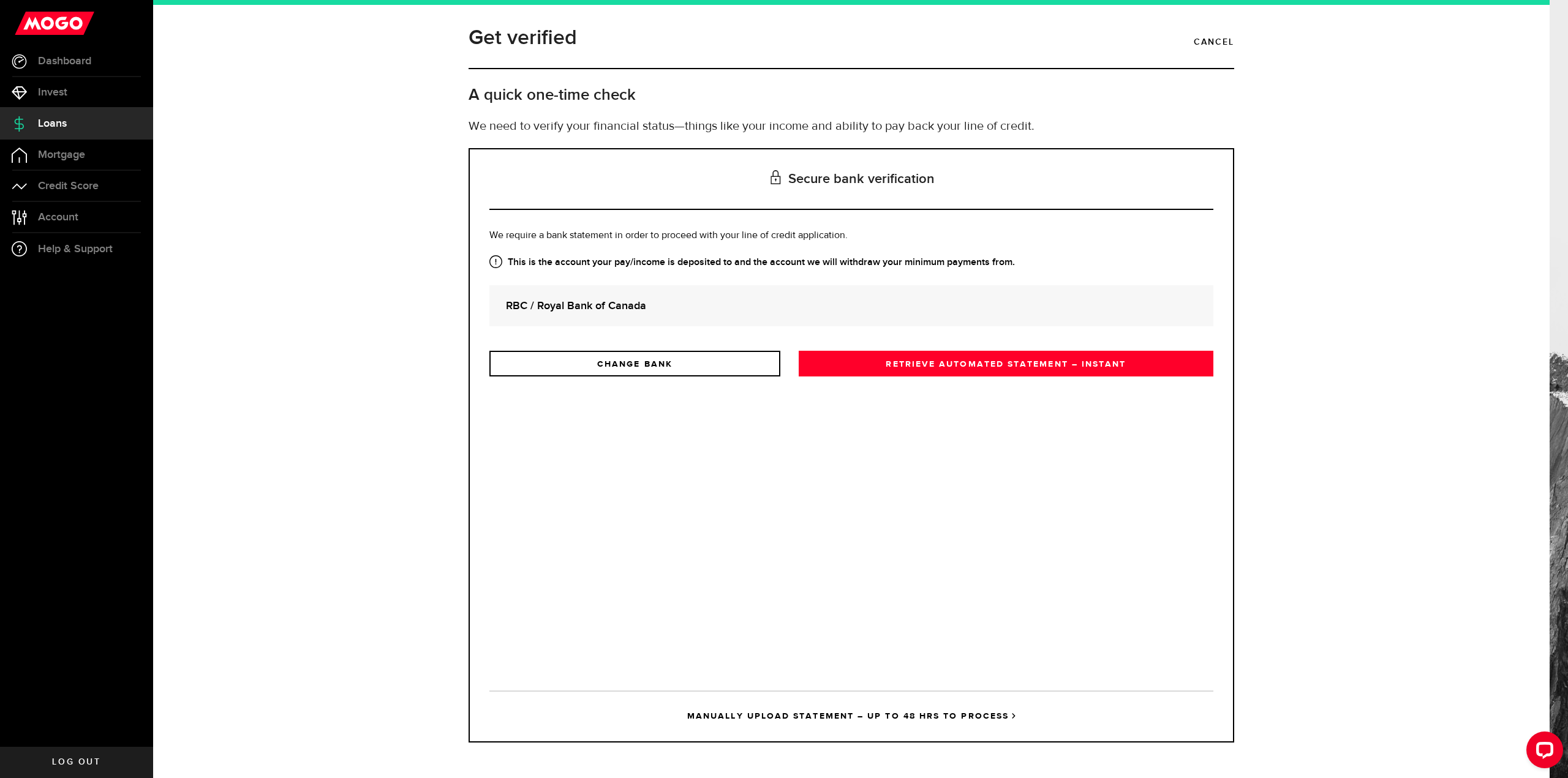
click at [896, 362] on link "RETRIEVE AUTOMATED STATEMENT – INSTANT" at bounding box center [1005, 363] width 415 height 26
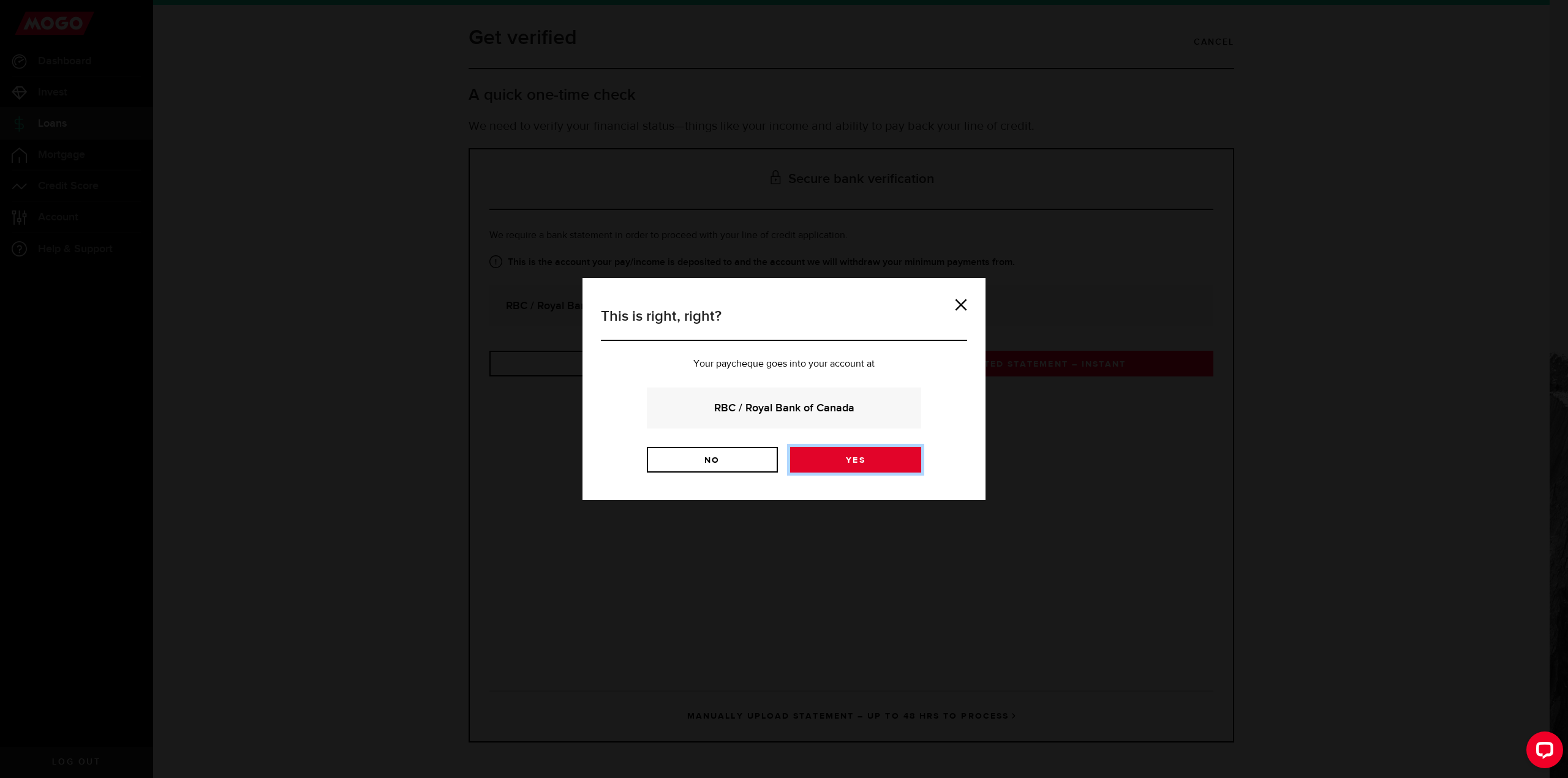
click at [871, 460] on link "Yes" at bounding box center [855, 460] width 131 height 26
